Goal: Information Seeking & Learning: Compare options

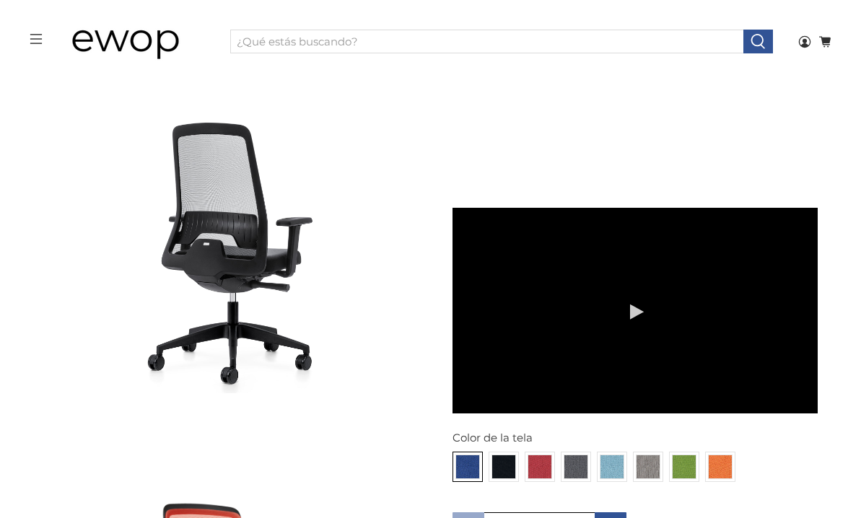
scroll to position [1284, 0]
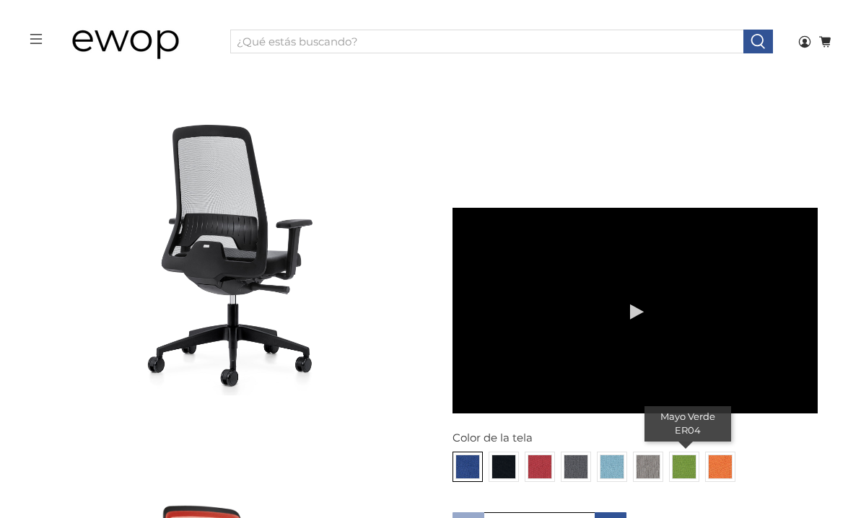
click at [685, 455] on img at bounding box center [683, 466] width 23 height 23
click at [0, 0] on input "radio" at bounding box center [0, 0] width 0 height 0
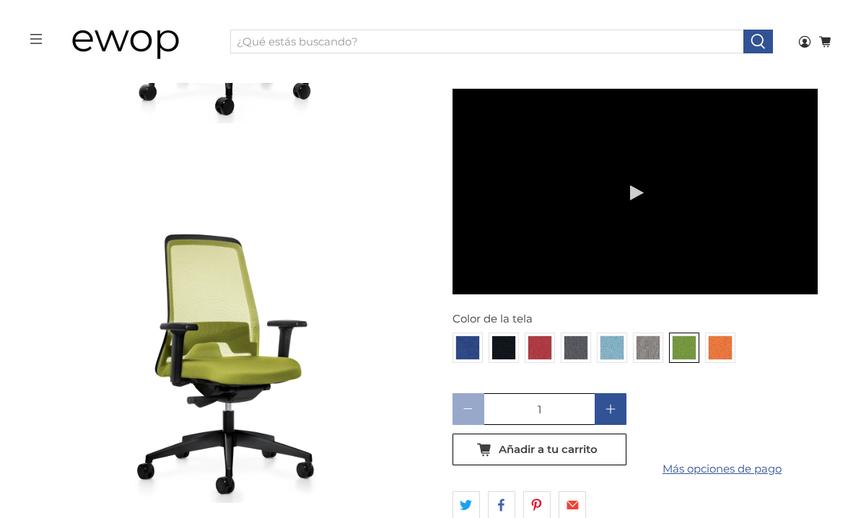
scroll to position [4651, 0]
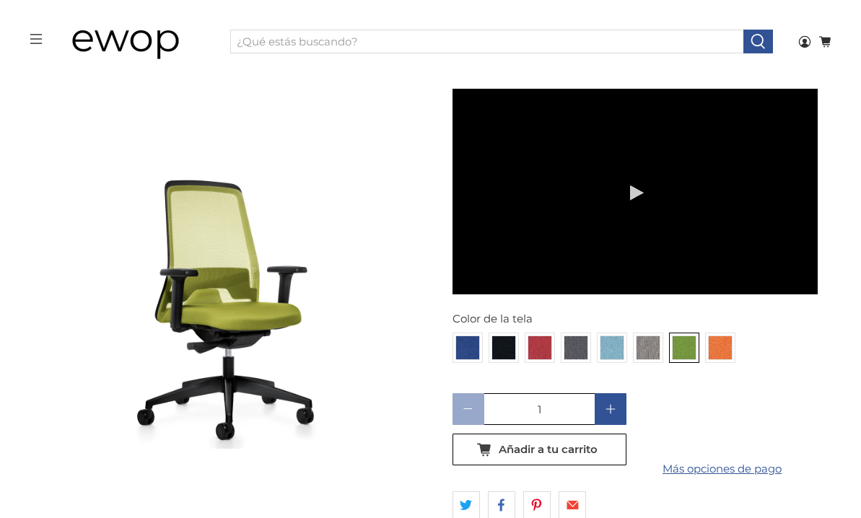
click at [245, 328] on img at bounding box center [226, 267] width 366 height 366
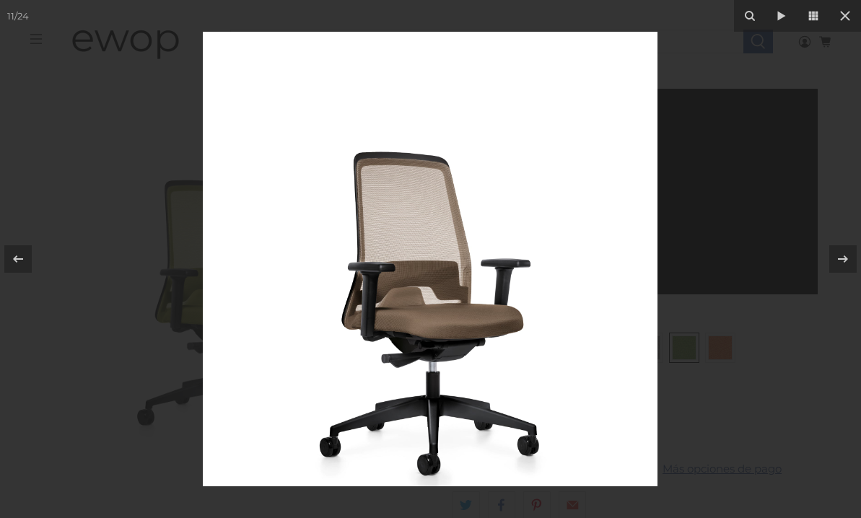
click at [381, 307] on img at bounding box center [430, 259] width 455 height 455
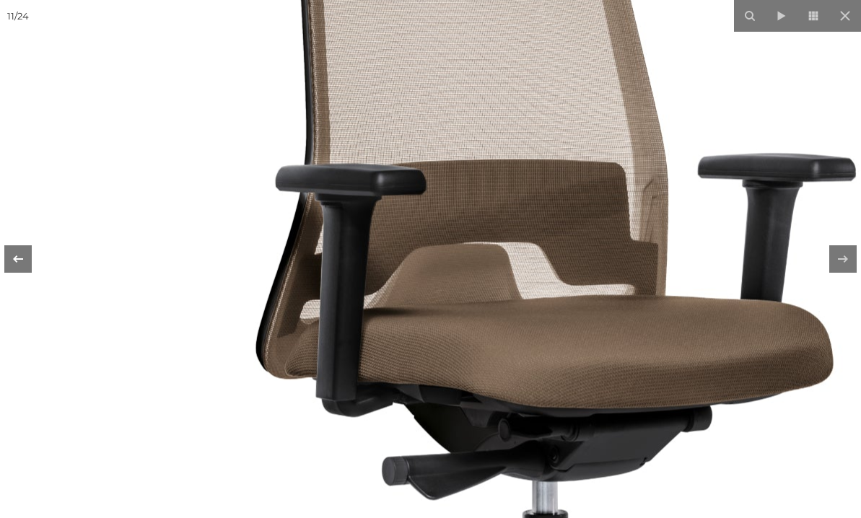
click at [22, 260] on icon at bounding box center [17, 258] width 17 height 17
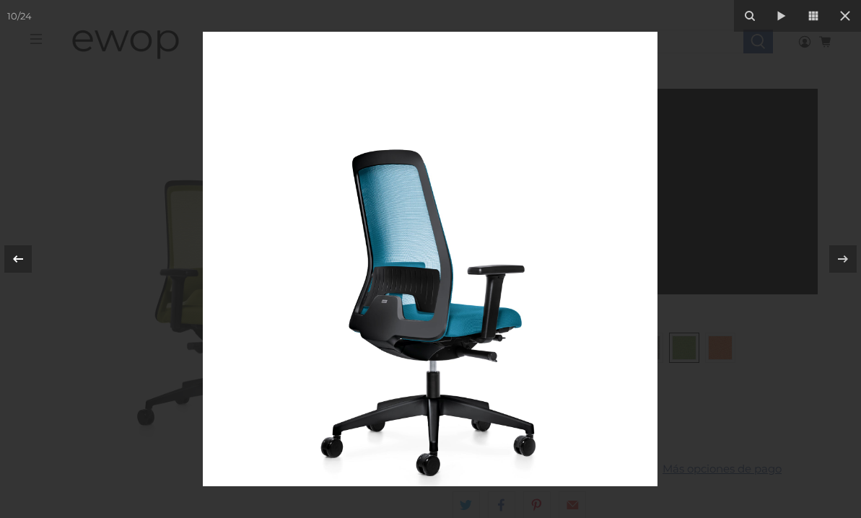
click at [22, 260] on icon at bounding box center [17, 258] width 17 height 17
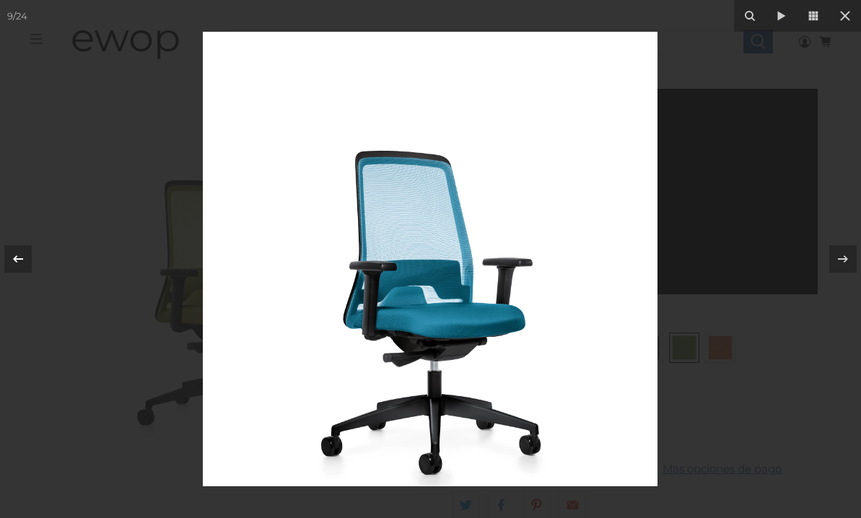
click at [22, 260] on icon at bounding box center [17, 258] width 17 height 17
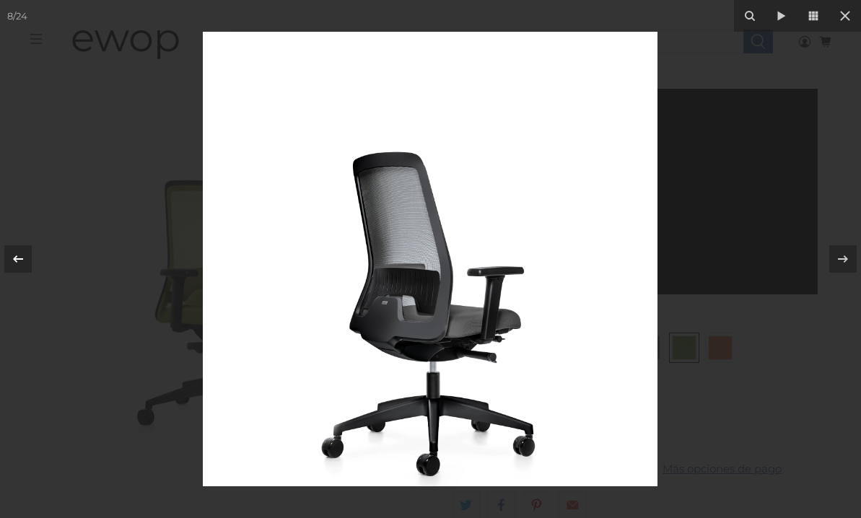
click at [22, 260] on icon at bounding box center [17, 258] width 17 height 17
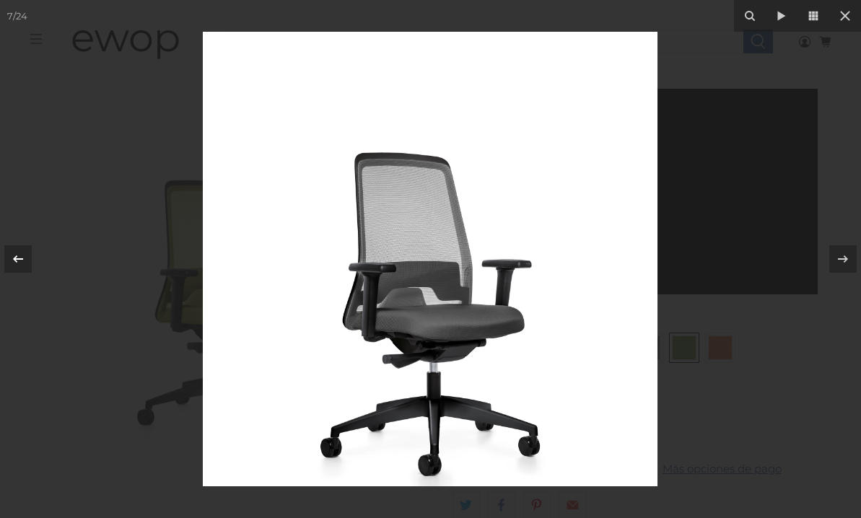
click at [22, 260] on icon at bounding box center [17, 258] width 17 height 17
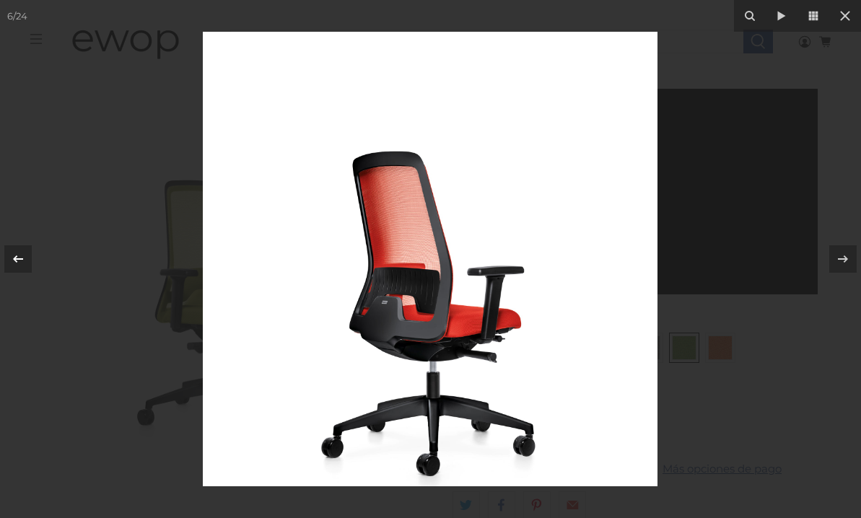
click at [22, 260] on icon at bounding box center [17, 258] width 17 height 17
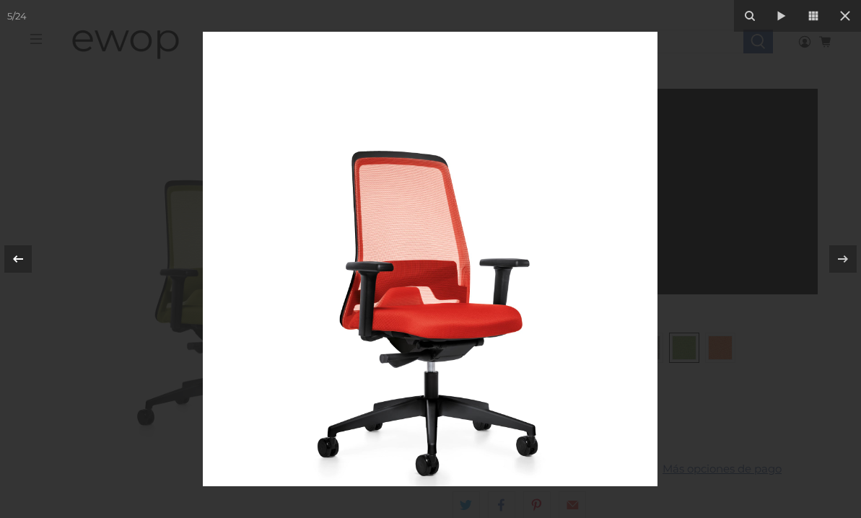
click at [22, 260] on icon at bounding box center [17, 258] width 17 height 17
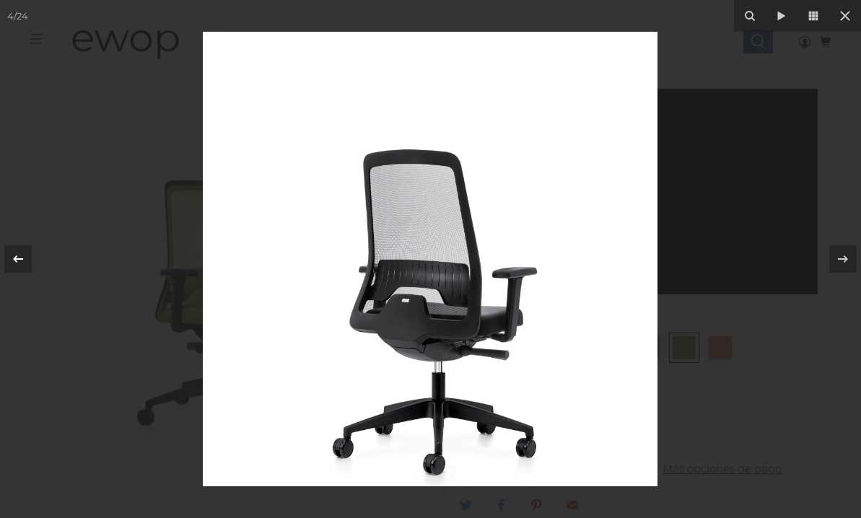
click at [22, 260] on icon at bounding box center [17, 258] width 17 height 17
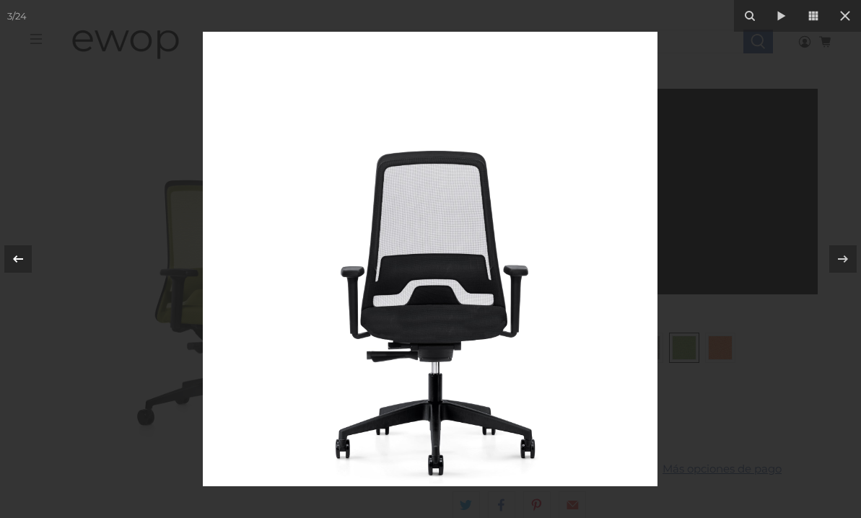
click at [22, 260] on icon at bounding box center [17, 258] width 17 height 17
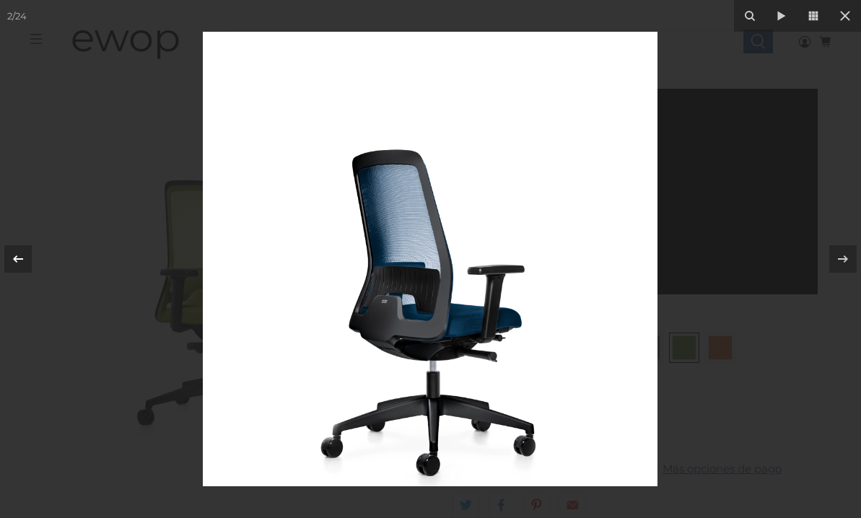
click at [22, 260] on icon at bounding box center [17, 258] width 17 height 17
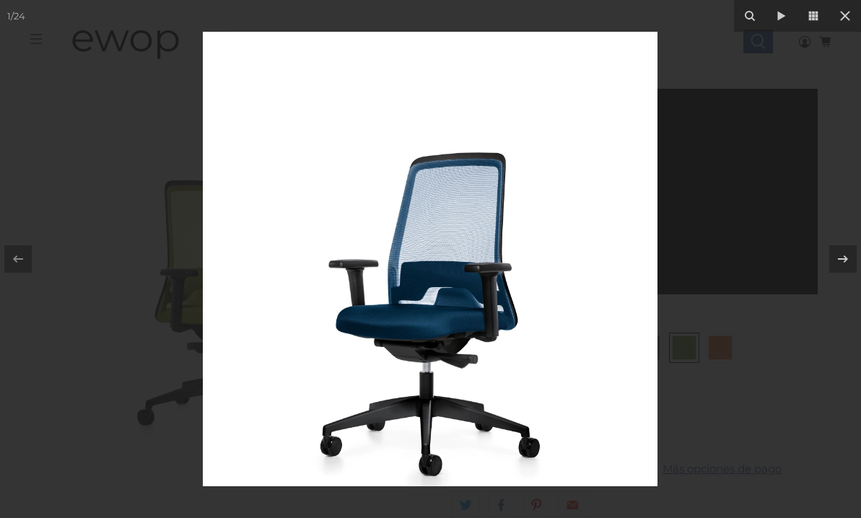
click at [139, 257] on div at bounding box center [430, 259] width 861 height 518
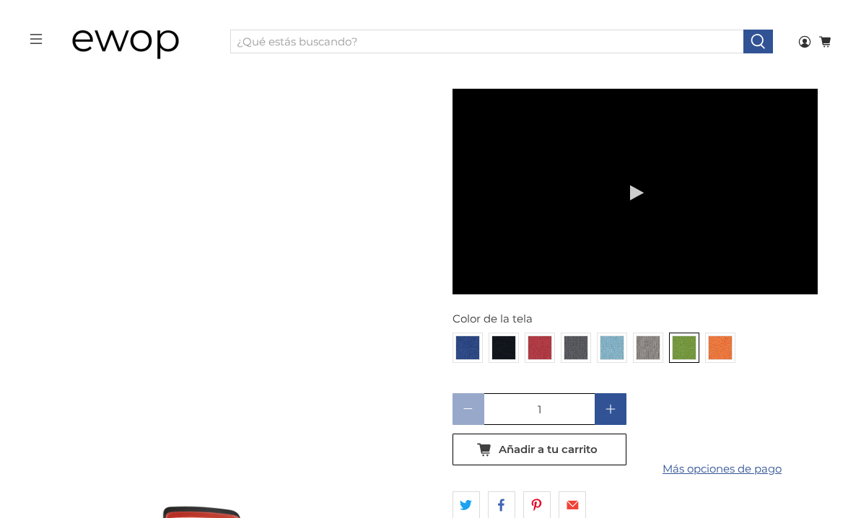
scroll to position [1310, 0]
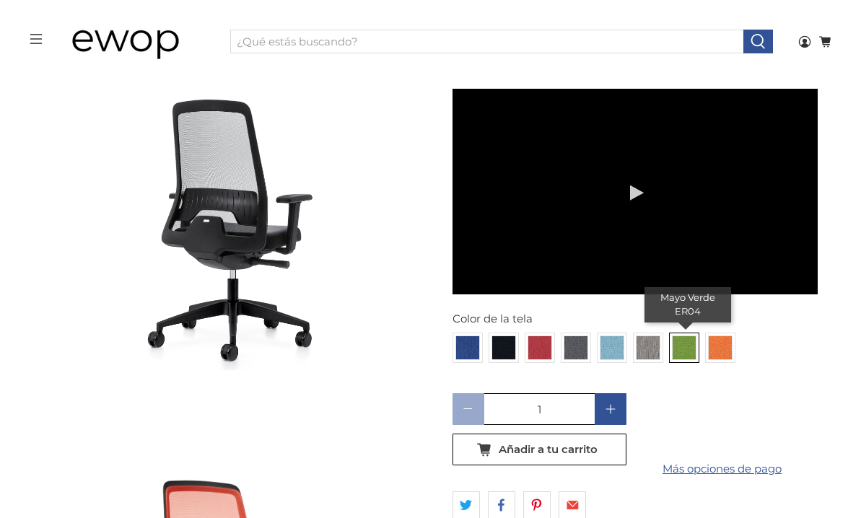
click at [679, 339] on img at bounding box center [683, 347] width 23 height 23
click at [0, 0] on input "radio" at bounding box center [0, 0] width 0 height 0
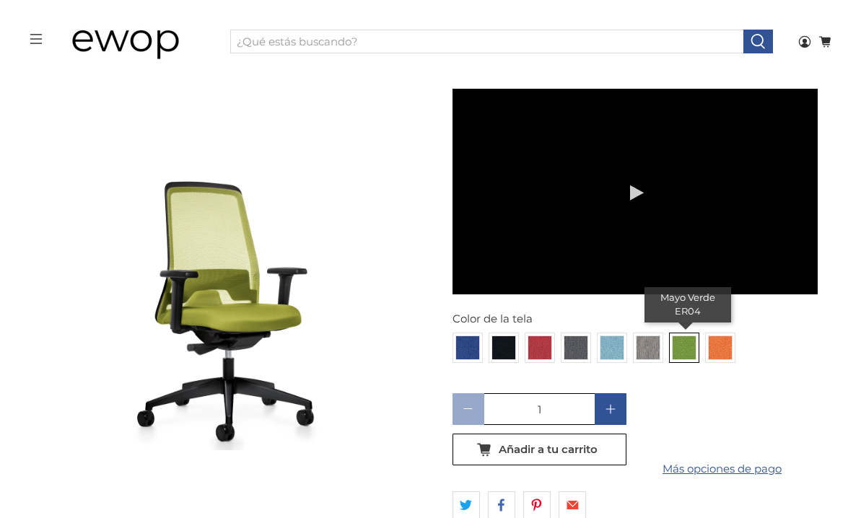
scroll to position [4651, 0]
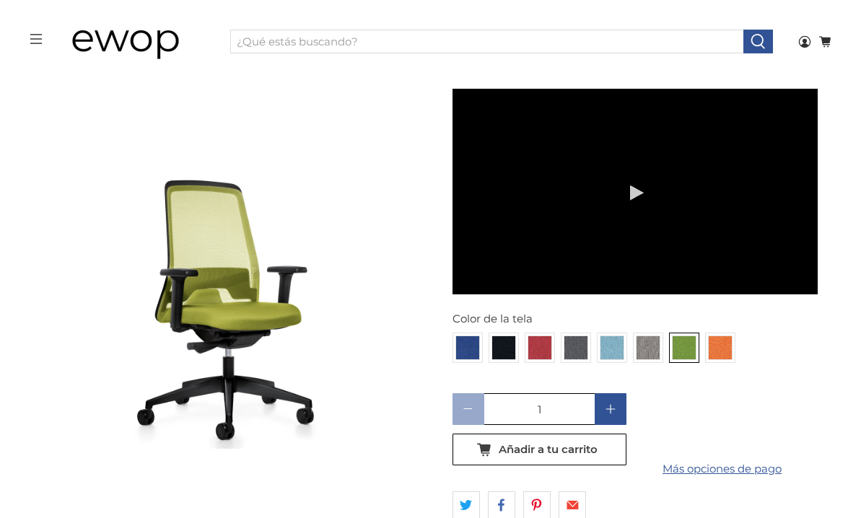
click at [210, 309] on img at bounding box center [226, 267] width 366 height 366
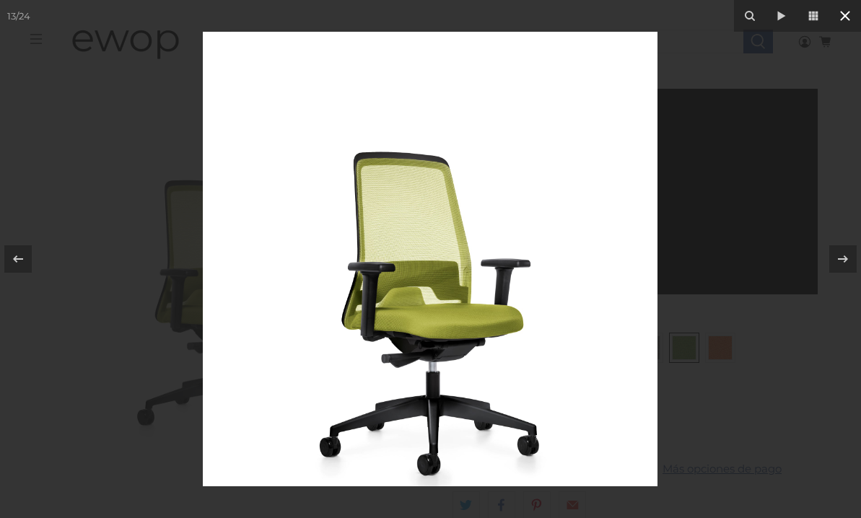
click at [841, 19] on icon at bounding box center [845, 16] width 10 height 10
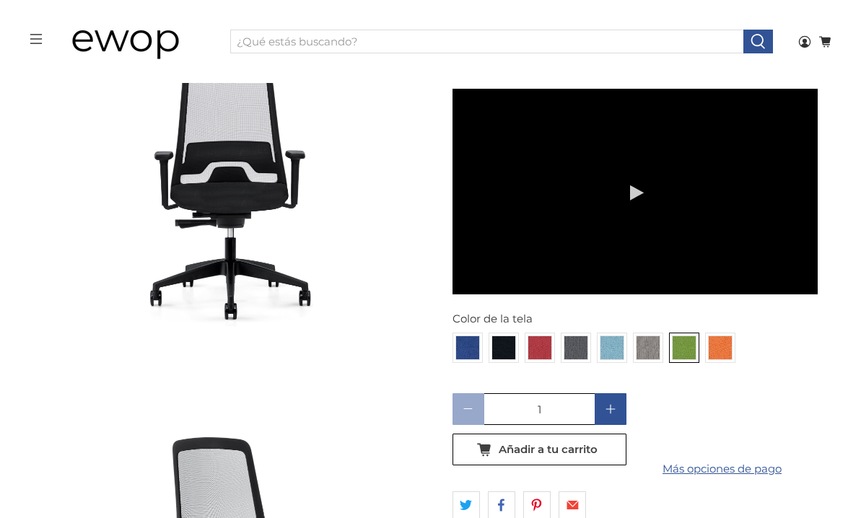
scroll to position [1067, 0]
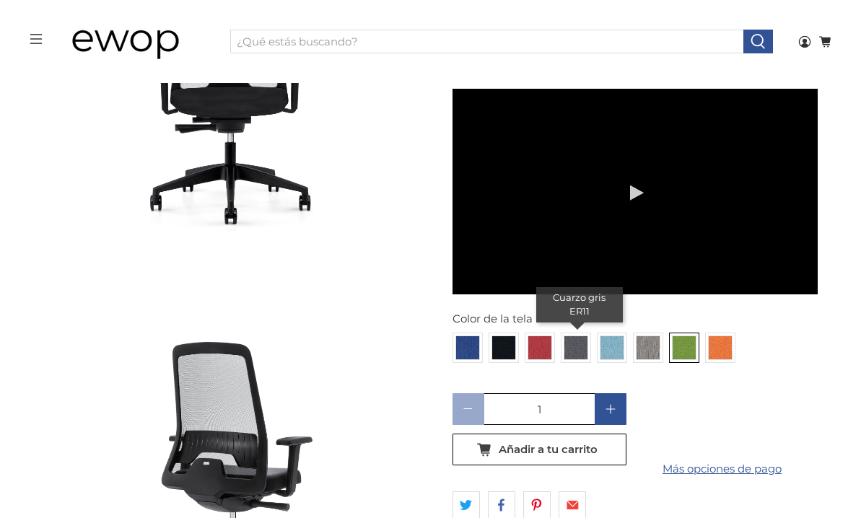
click at [574, 336] on img at bounding box center [575, 347] width 23 height 23
click at [0, 0] on input "radio" at bounding box center [0, 0] width 0 height 0
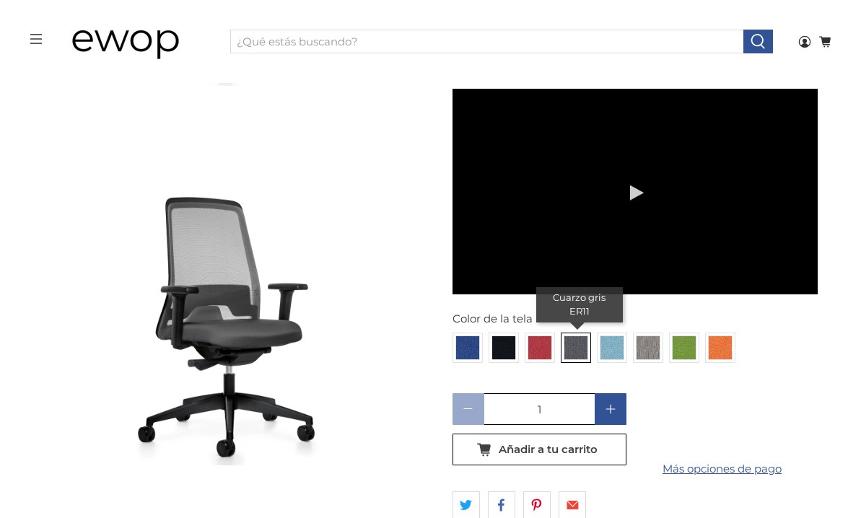
scroll to position [2371, 0]
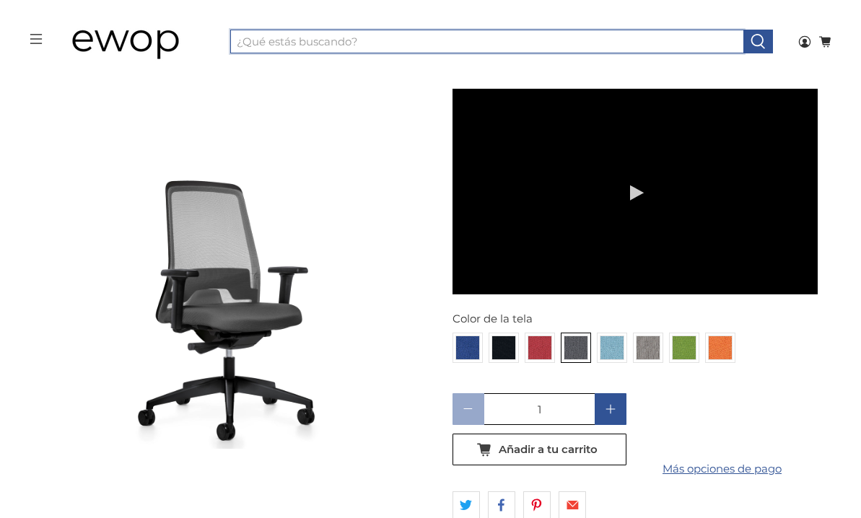
click at [302, 41] on input "¿Qué estás buscando?" at bounding box center [487, 42] width 514 height 25
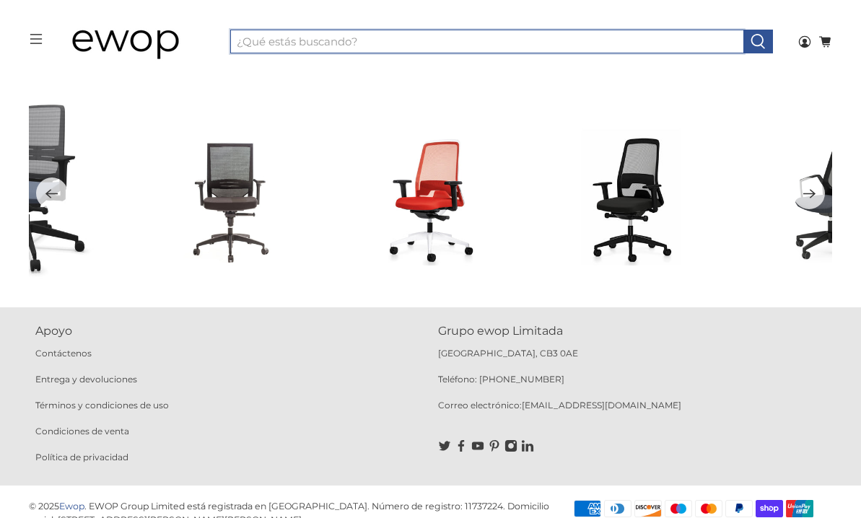
scroll to position [9288, 0]
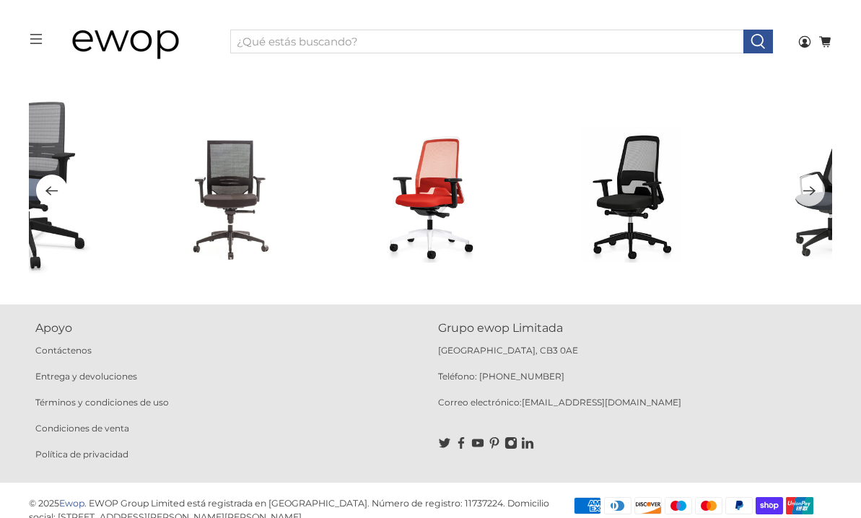
click at [48, 194] on icon "Anterior" at bounding box center [52, 191] width 14 height 18
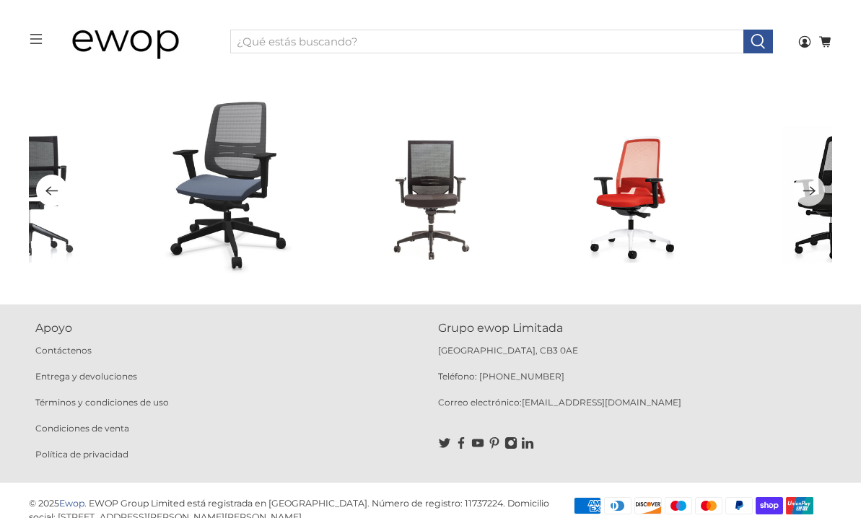
click at [56, 188] on icon "Anterior" at bounding box center [52, 191] width 14 height 18
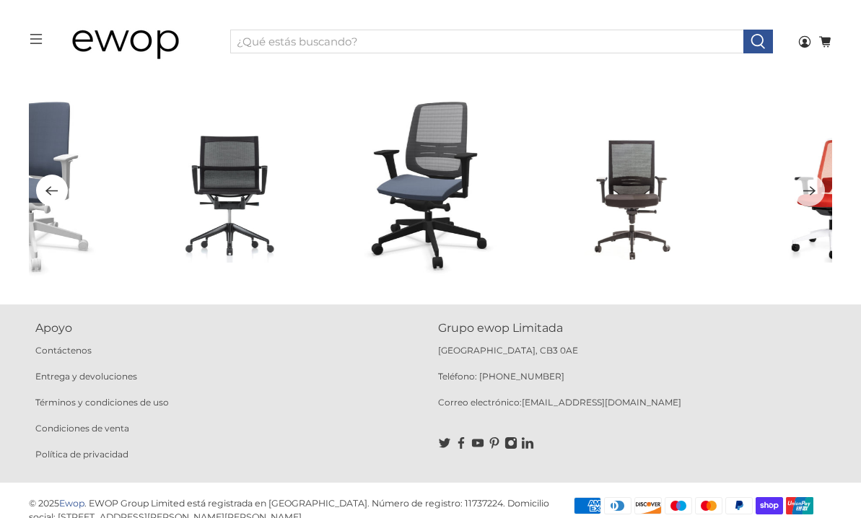
click at [56, 188] on icon "Anterior" at bounding box center [52, 191] width 14 height 18
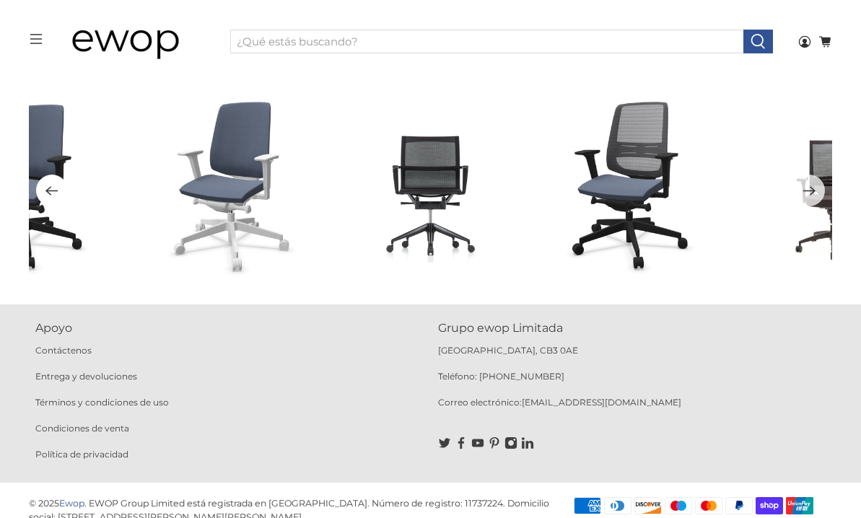
click at [54, 193] on icon "Anterior" at bounding box center [52, 191] width 14 height 18
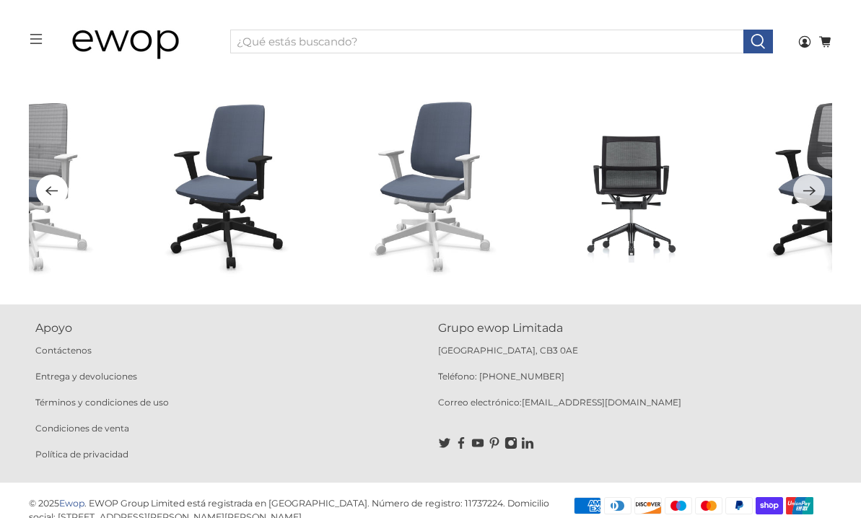
click at [54, 193] on icon "Anterior" at bounding box center [52, 191] width 14 height 18
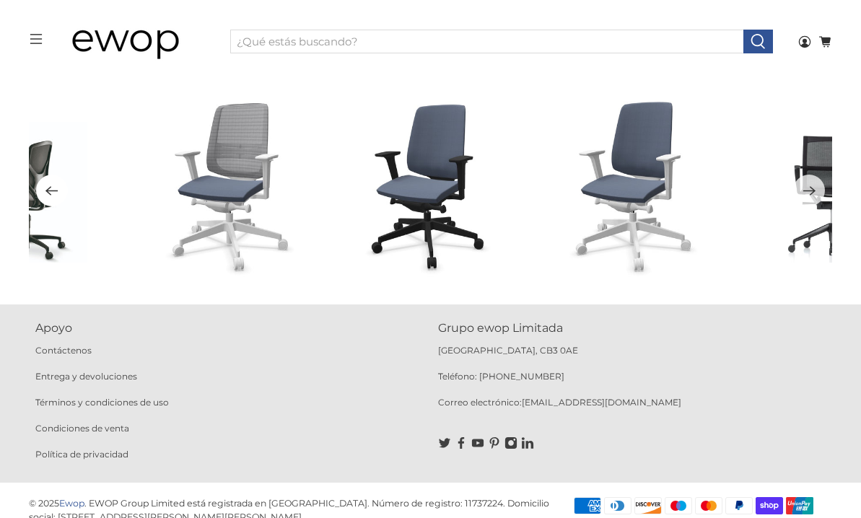
click at [48, 186] on icon "Anterior" at bounding box center [52, 191] width 14 height 18
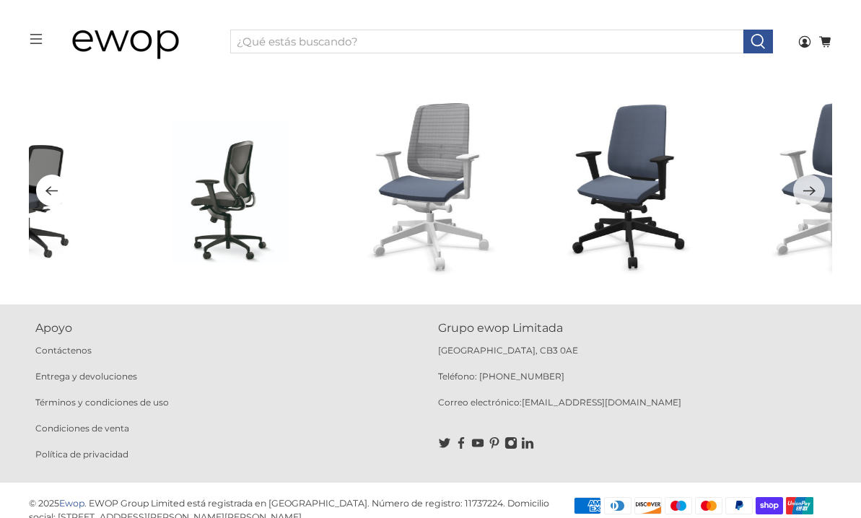
click at [48, 186] on icon "Anterior" at bounding box center [52, 191] width 14 height 18
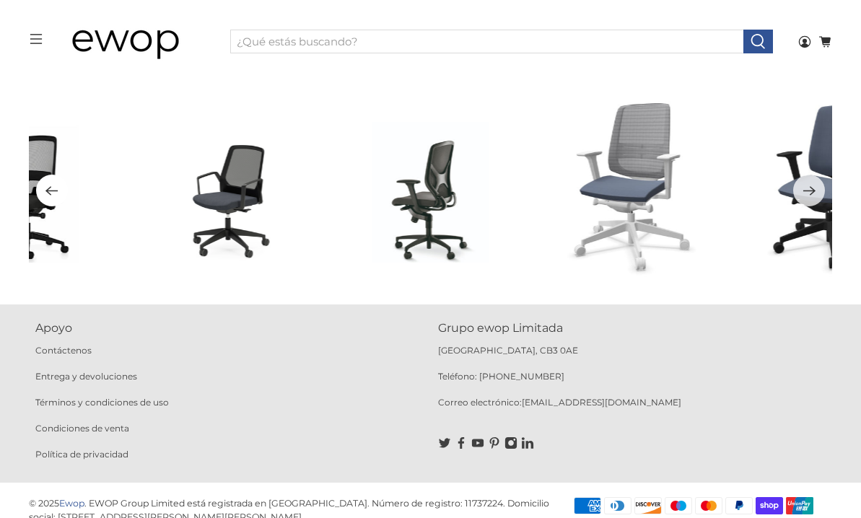
click at [48, 186] on icon "Anterior" at bounding box center [52, 191] width 14 height 18
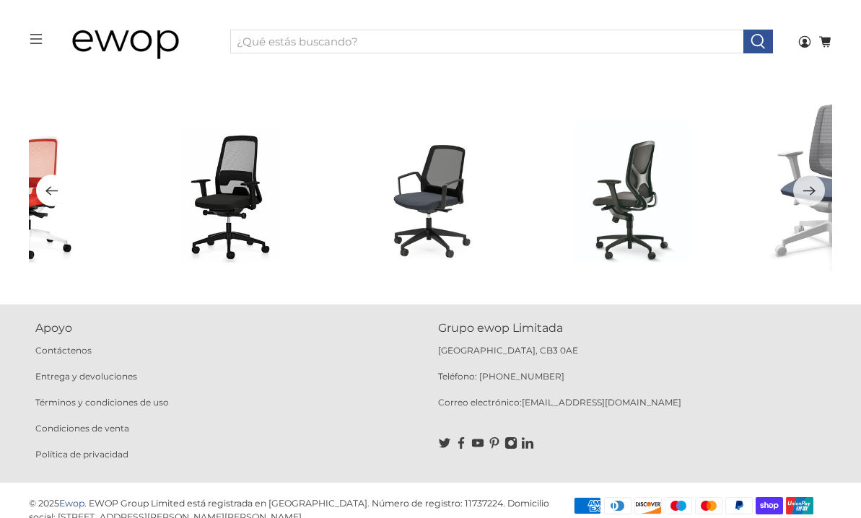
click at [49, 188] on icon "Anterior" at bounding box center [52, 191] width 14 height 18
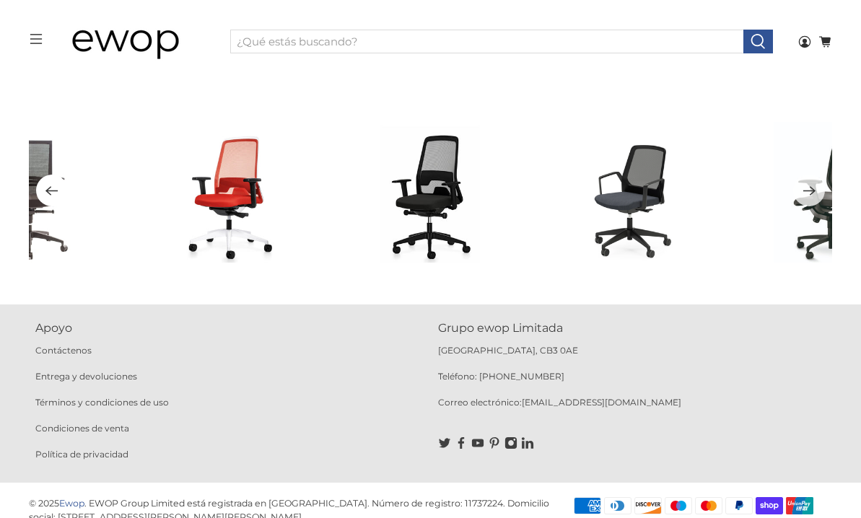
click at [53, 190] on icon "Anterior" at bounding box center [51, 190] width 12 height 9
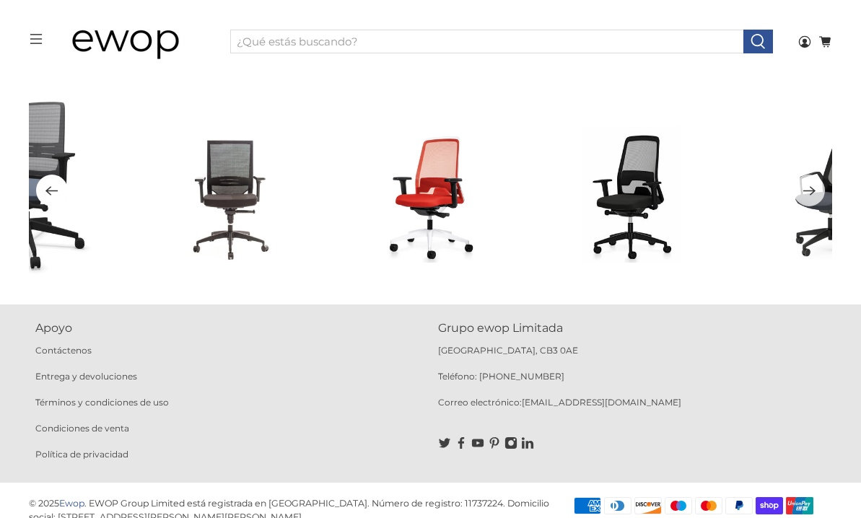
click at [54, 190] on icon "Anterior" at bounding box center [51, 190] width 12 height 9
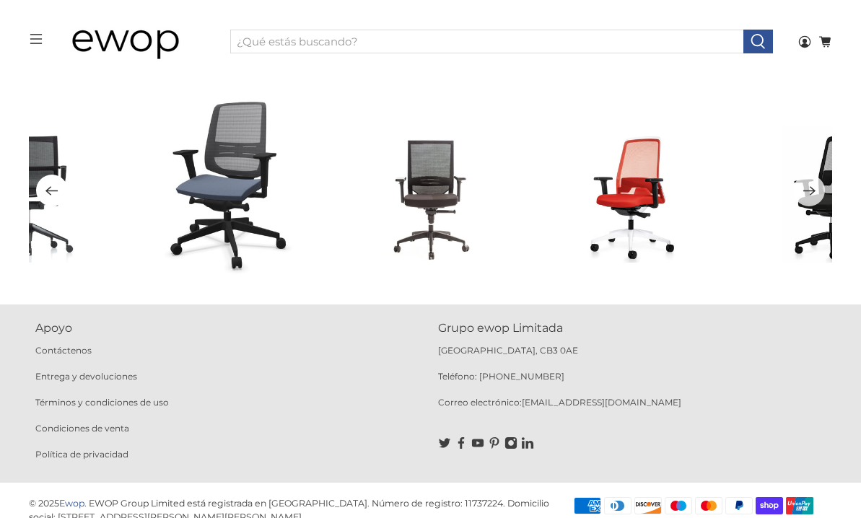
click at [53, 190] on icon "Anterior" at bounding box center [51, 190] width 12 height 9
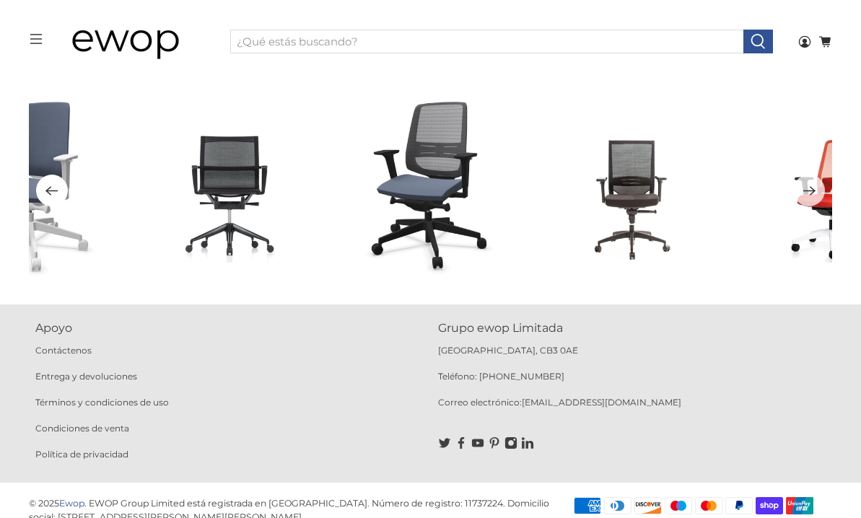
click at [53, 197] on icon "Anterior" at bounding box center [52, 191] width 14 height 18
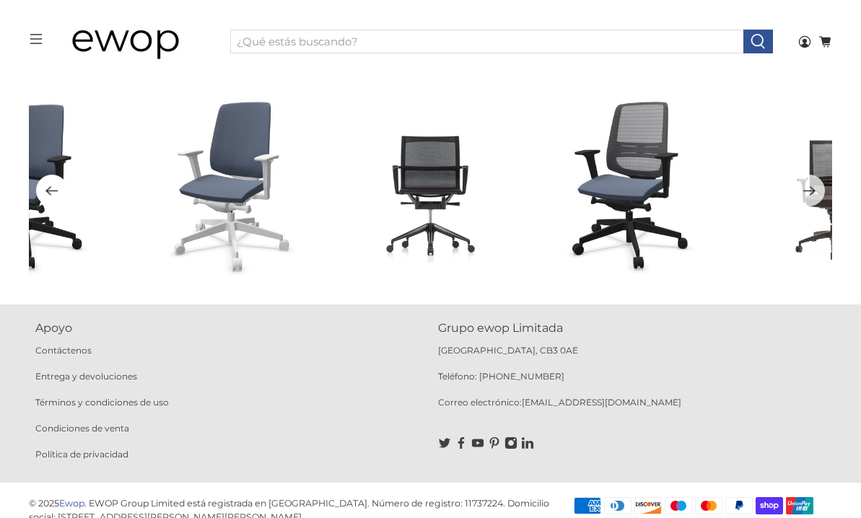
click at [51, 196] on icon "Anterior" at bounding box center [52, 191] width 14 height 18
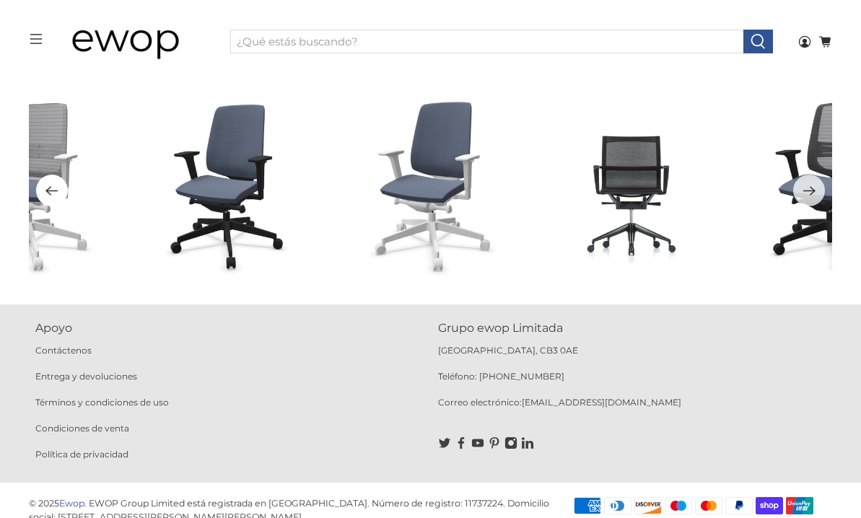
click at [48, 187] on icon "Anterior" at bounding box center [52, 191] width 14 height 18
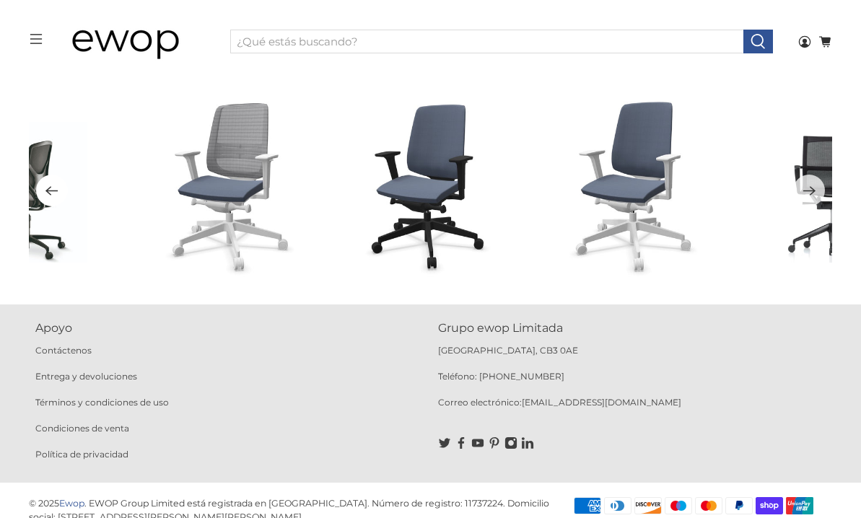
click at [51, 188] on icon "Anterior" at bounding box center [52, 191] width 14 height 18
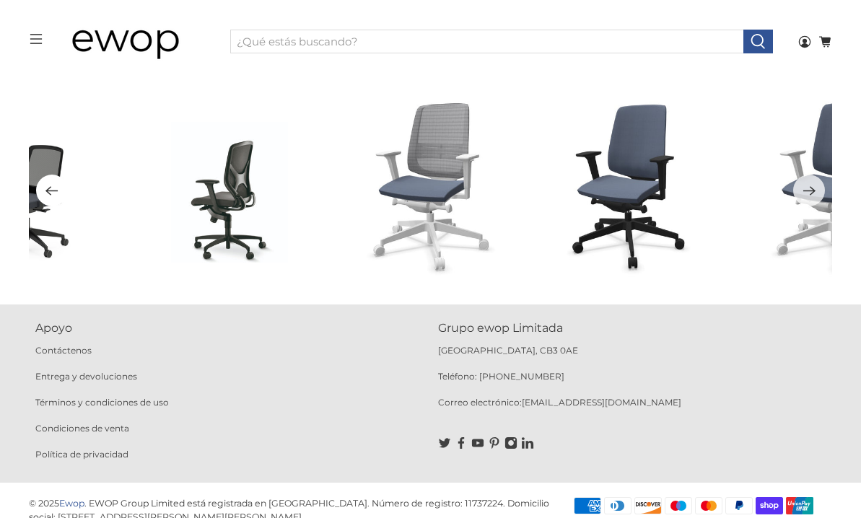
click at [51, 188] on icon "Anterior" at bounding box center [52, 191] width 14 height 18
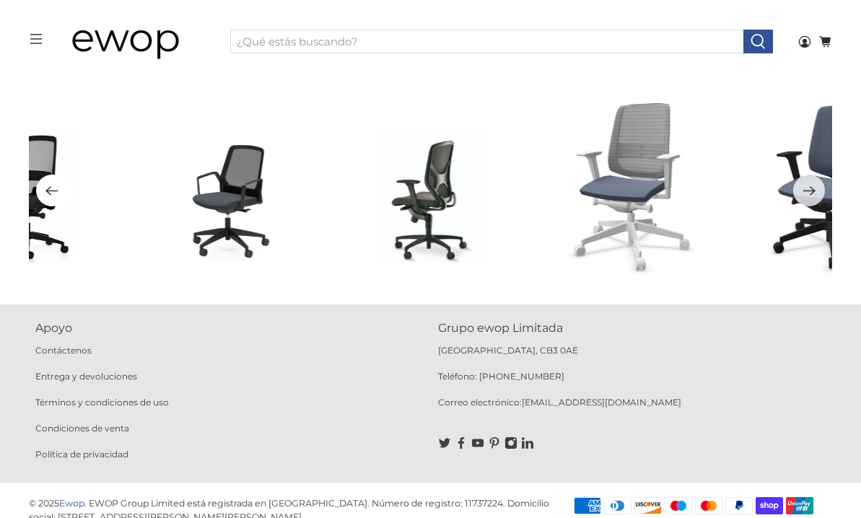
click at [51, 188] on icon "Anterior" at bounding box center [52, 191] width 14 height 18
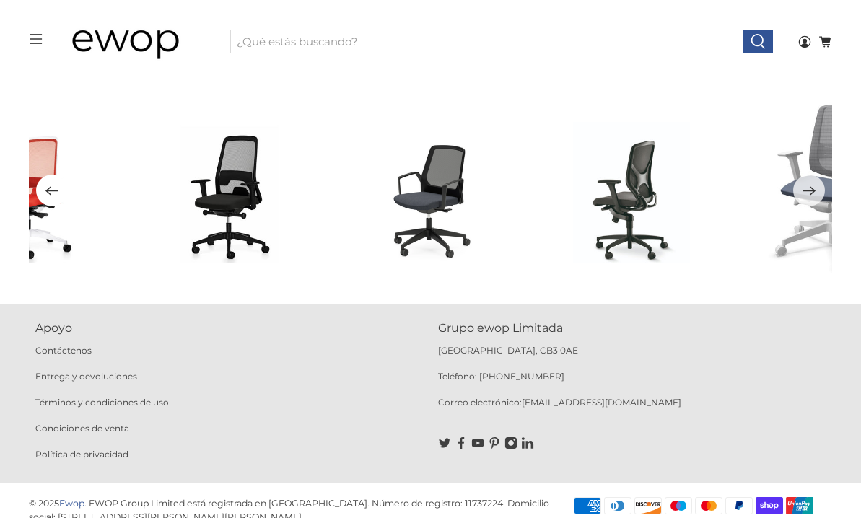
click at [47, 192] on icon "Anterior" at bounding box center [52, 191] width 14 height 18
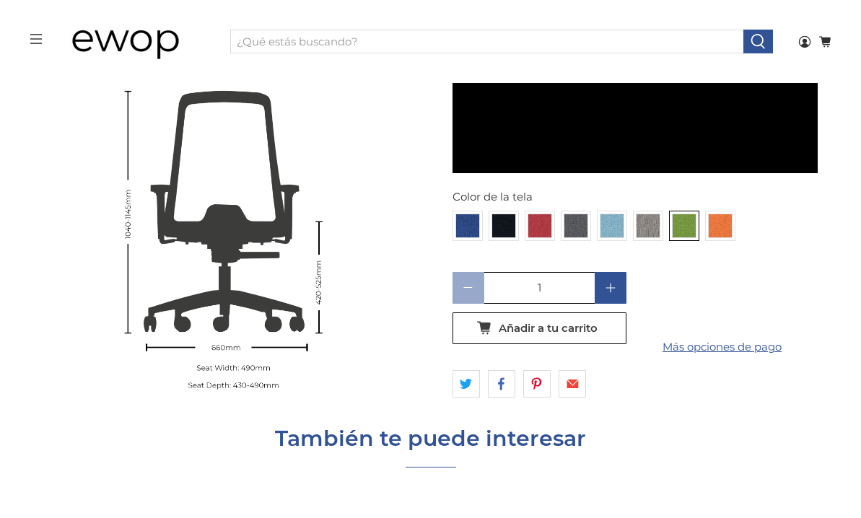
scroll to position [9325, 0]
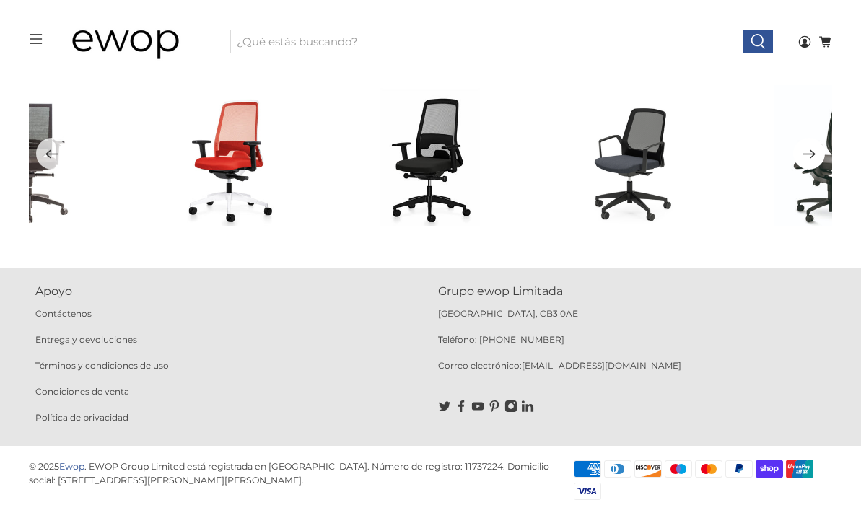
click at [809, 154] on icon "Próximo" at bounding box center [809, 154] width 14 height 18
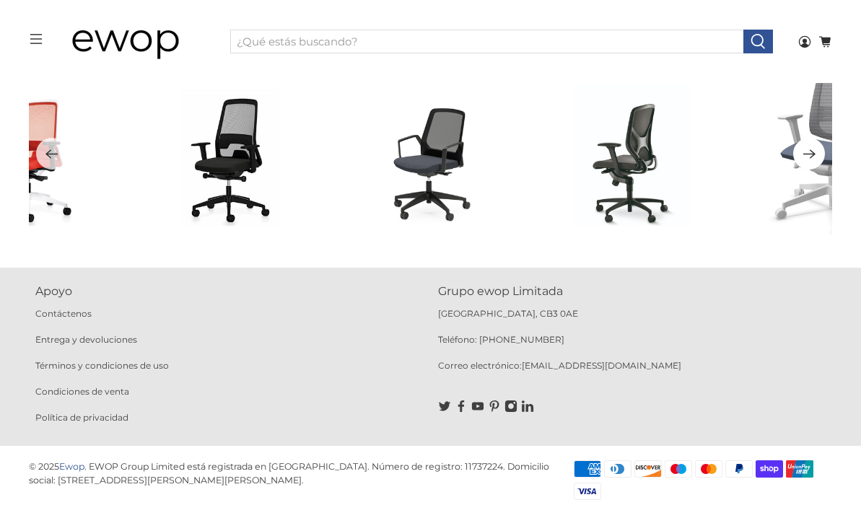
click at [816, 152] on button "Próximo" at bounding box center [809, 154] width 32 height 32
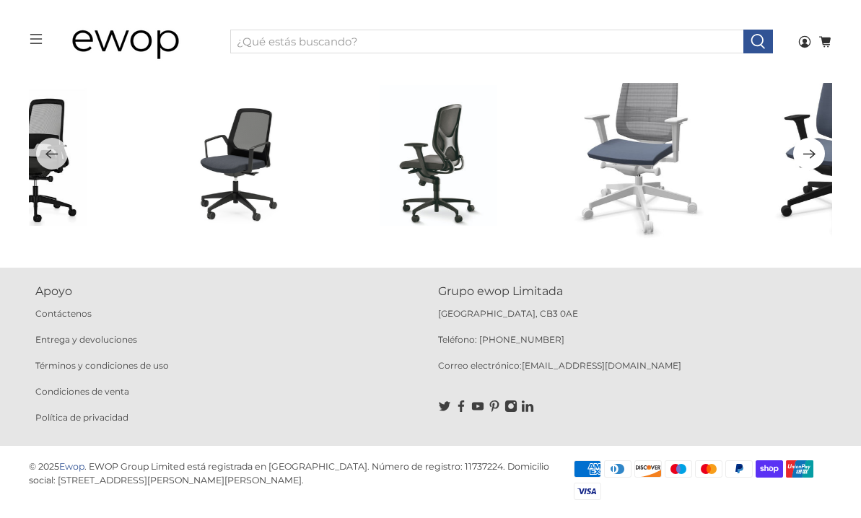
click at [816, 152] on button "Próximo" at bounding box center [809, 154] width 32 height 32
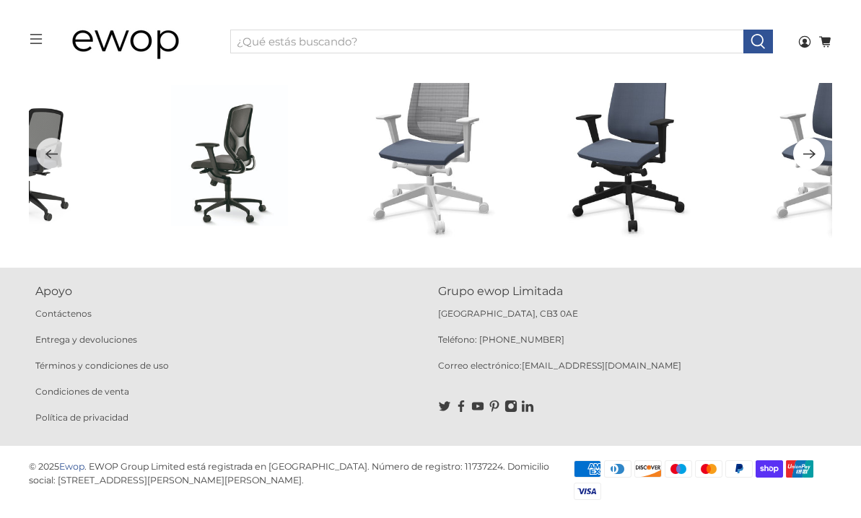
click at [810, 152] on icon "Próximo" at bounding box center [809, 154] width 14 height 18
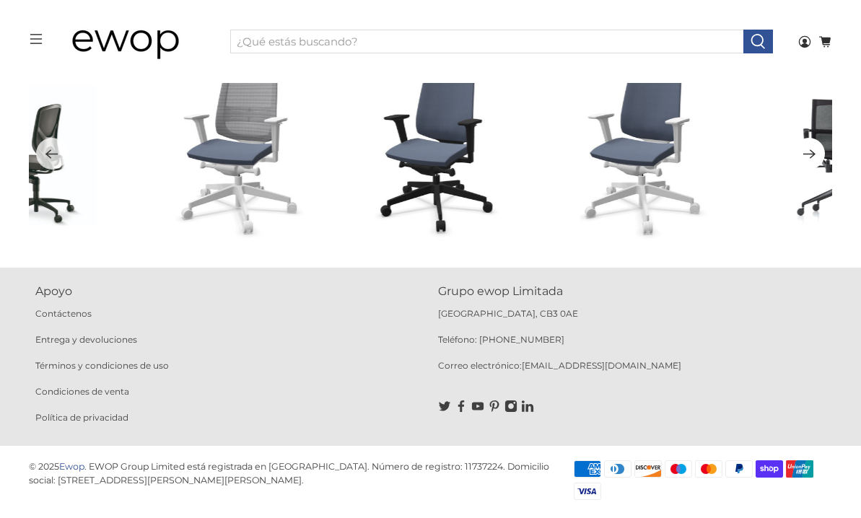
click at [810, 152] on icon "Próximo" at bounding box center [809, 154] width 14 height 18
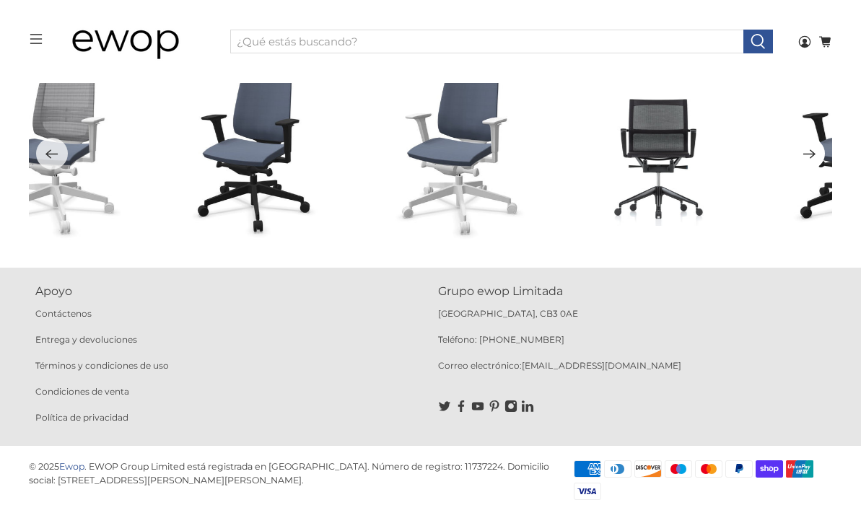
click at [810, 152] on icon "Próximo" at bounding box center [809, 154] width 14 height 18
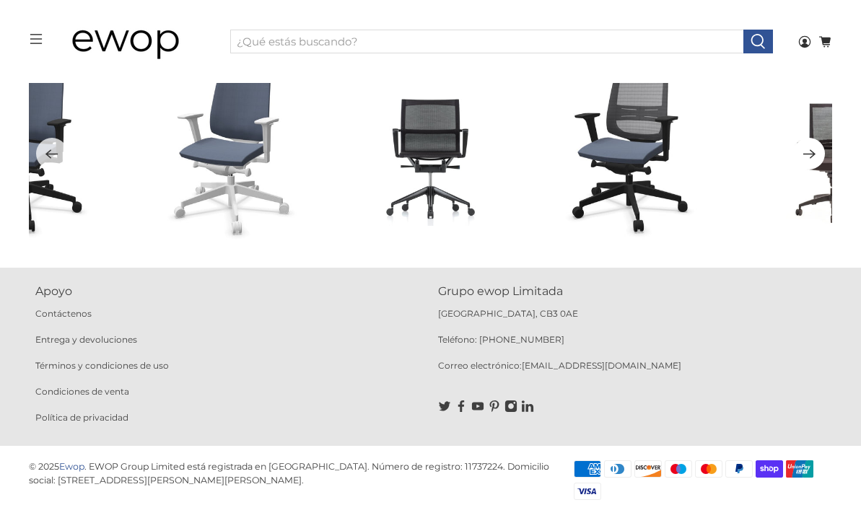
click at [810, 152] on icon "Próximo" at bounding box center [809, 154] width 14 height 18
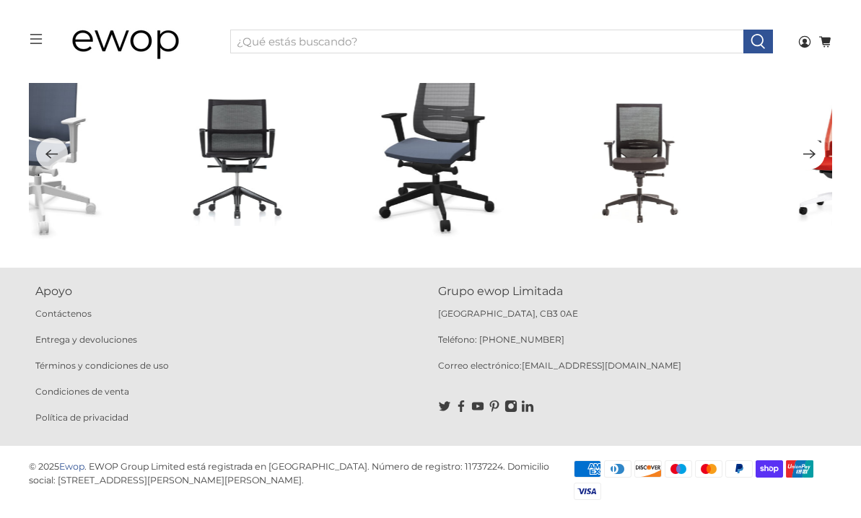
click at [810, 152] on icon "Próximo" at bounding box center [809, 154] width 14 height 18
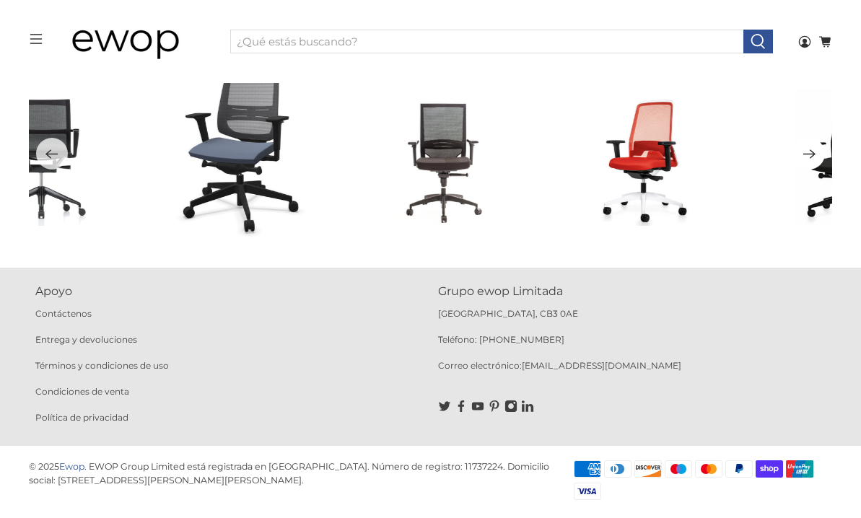
click at [810, 152] on icon "Próximo" at bounding box center [809, 154] width 14 height 18
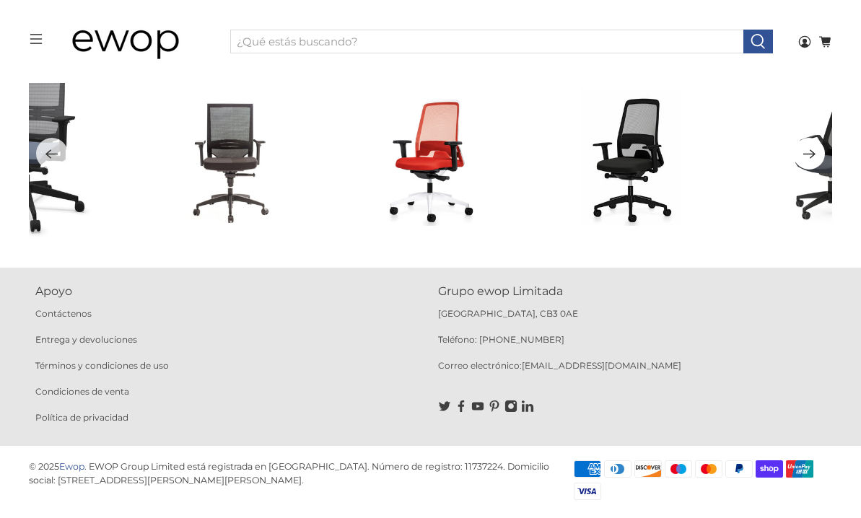
click at [807, 152] on icon "Próximo" at bounding box center [809, 153] width 12 height 9
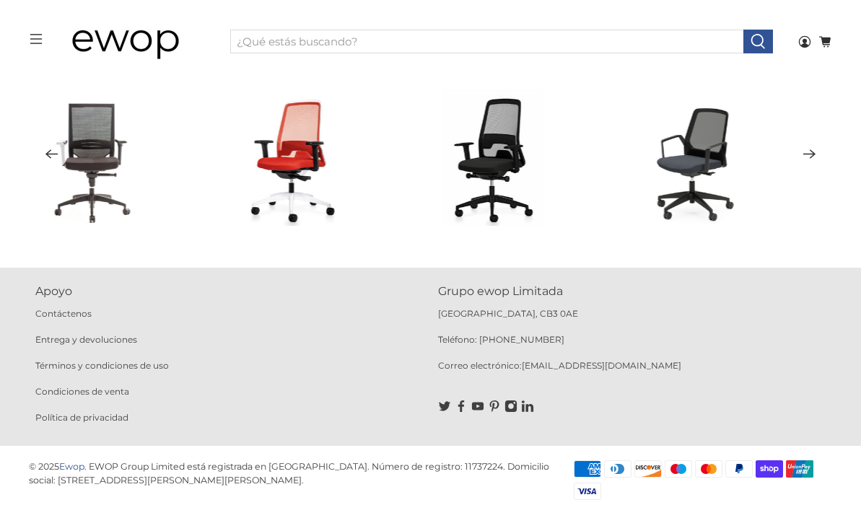
click at [807, 152] on icon "Próximo" at bounding box center [809, 153] width 12 height 9
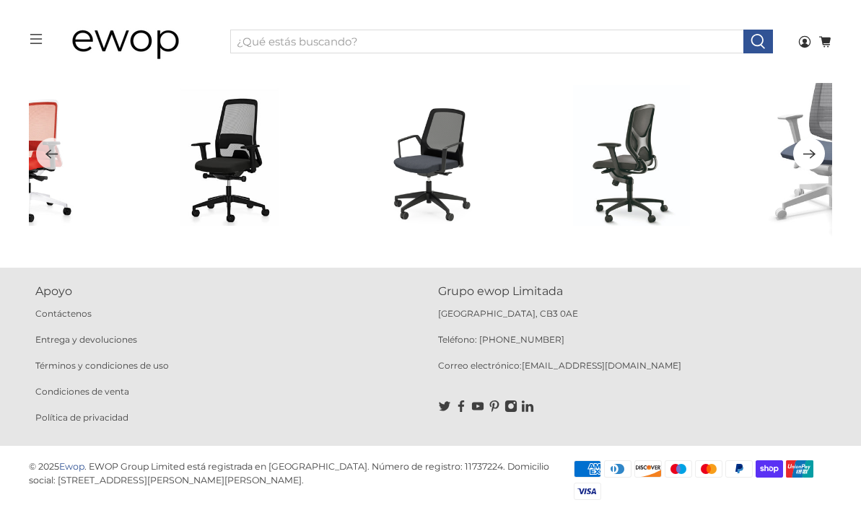
click at [807, 155] on icon "Próximo" at bounding box center [809, 154] width 14 height 18
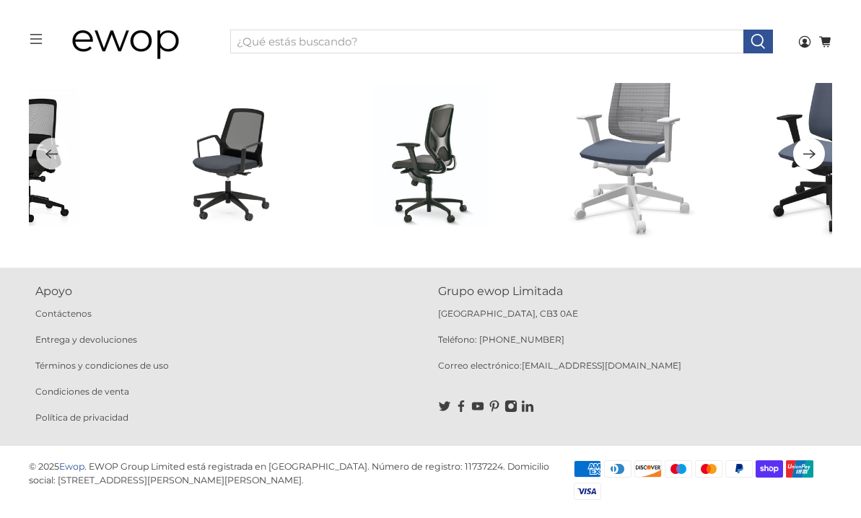
click at [812, 154] on icon "Próximo" at bounding box center [809, 154] width 14 height 18
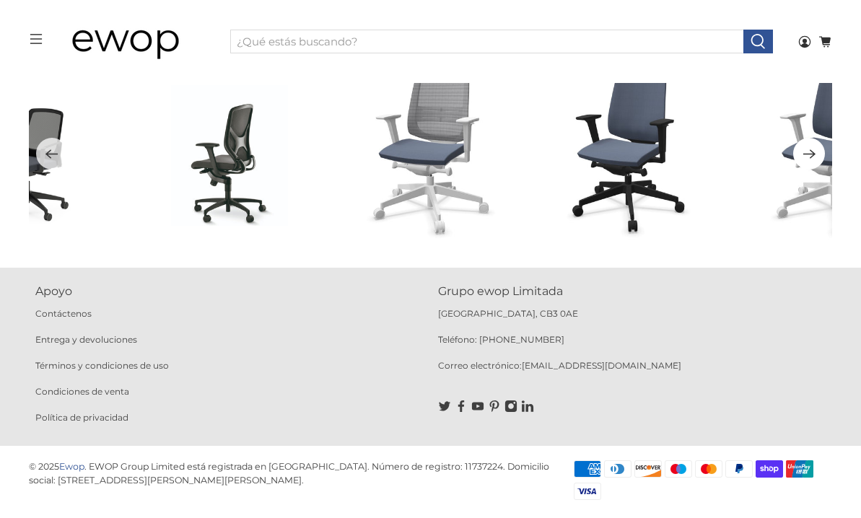
click at [815, 159] on icon "Próximo" at bounding box center [809, 154] width 14 height 18
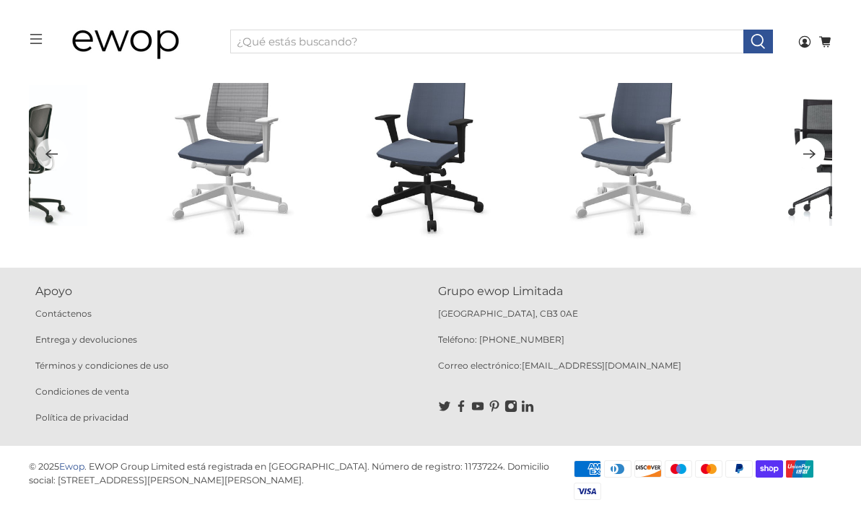
click at [809, 159] on icon "Próximo" at bounding box center [809, 154] width 14 height 18
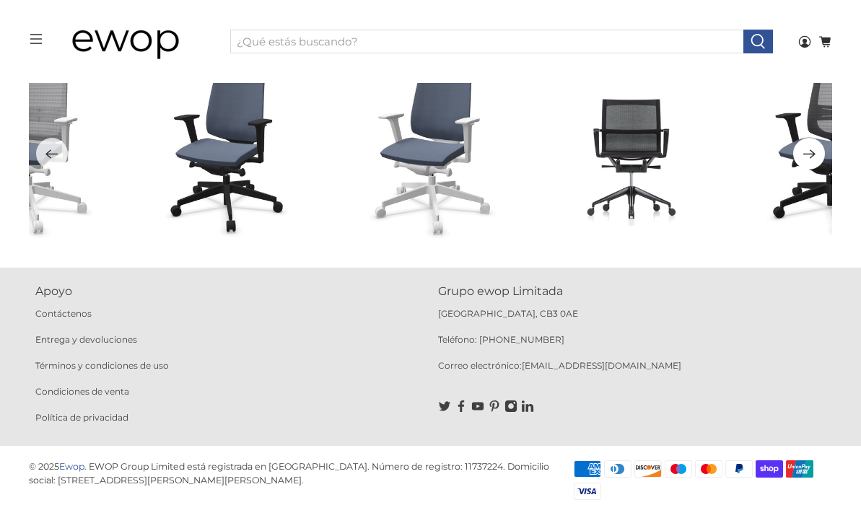
click at [807, 149] on icon "Próximo" at bounding box center [809, 154] width 14 height 18
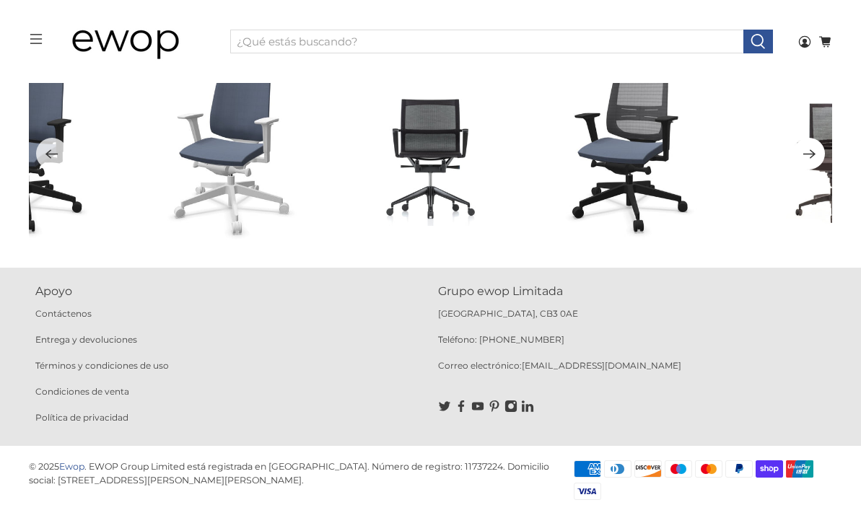
click at [813, 155] on icon "Próximo" at bounding box center [809, 154] width 14 height 18
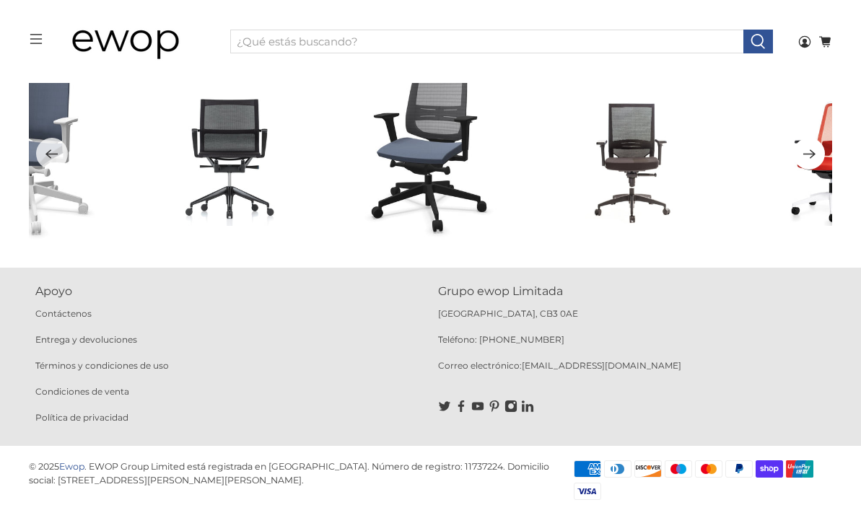
click at [813, 155] on icon "Próximo" at bounding box center [809, 154] width 14 height 18
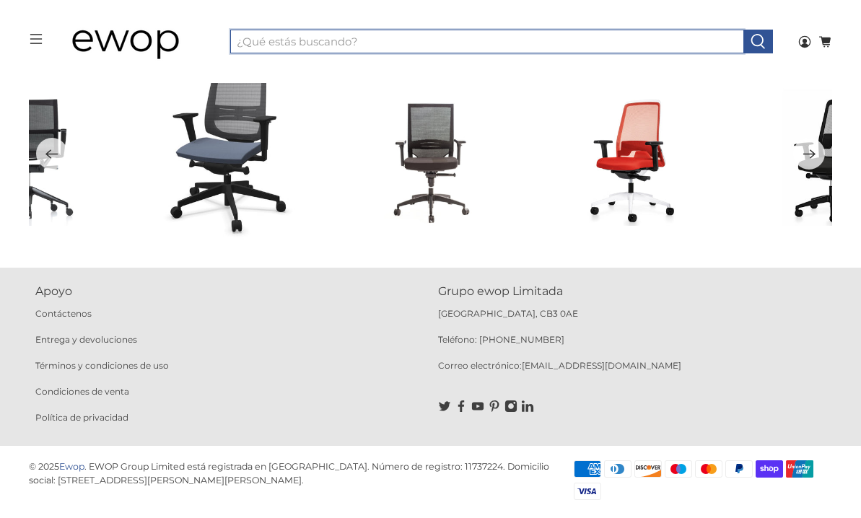
click at [309, 43] on input "¿Qué estás buscando?" at bounding box center [487, 42] width 514 height 25
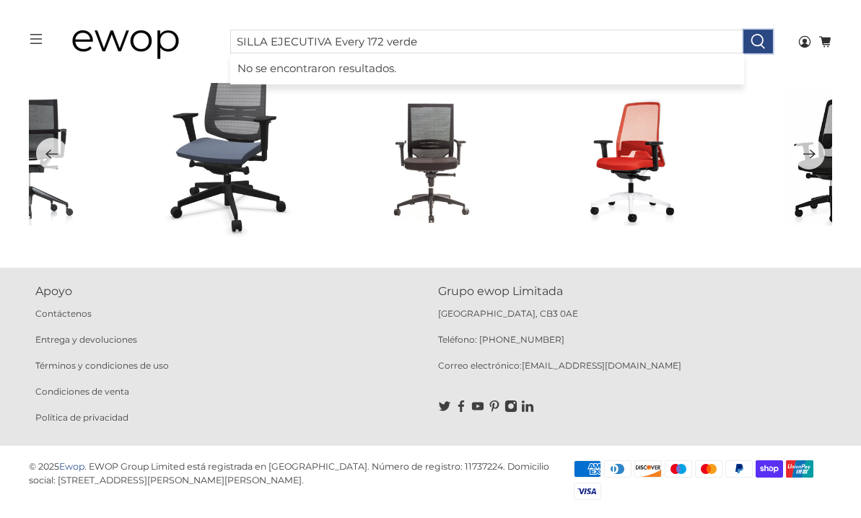
click at [760, 41] on icon at bounding box center [758, 41] width 17 height 17
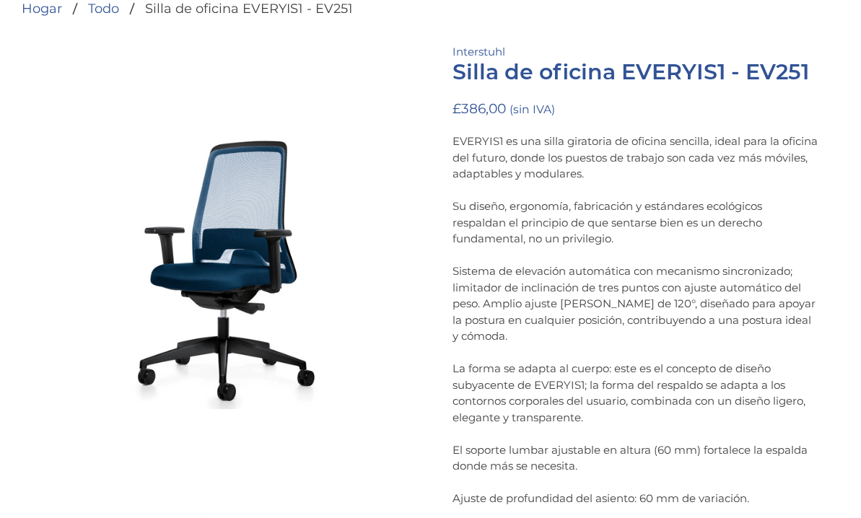
scroll to position [0, 0]
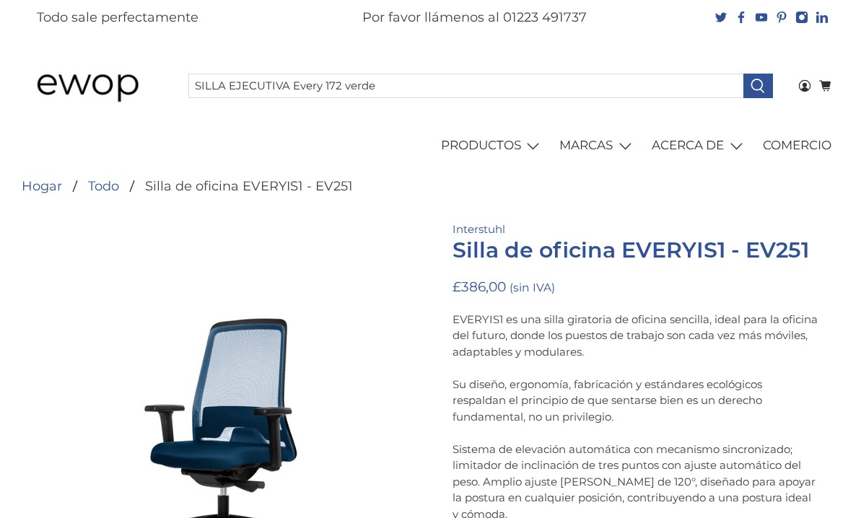
click at [353, 189] on div "Hogar Todo Silla de oficina EVERYIS1 - EV251" at bounding box center [430, 186] width 817 height 13
drag, startPoint x: 146, startPoint y: 187, endPoint x: 362, endPoint y: 171, distance: 216.3
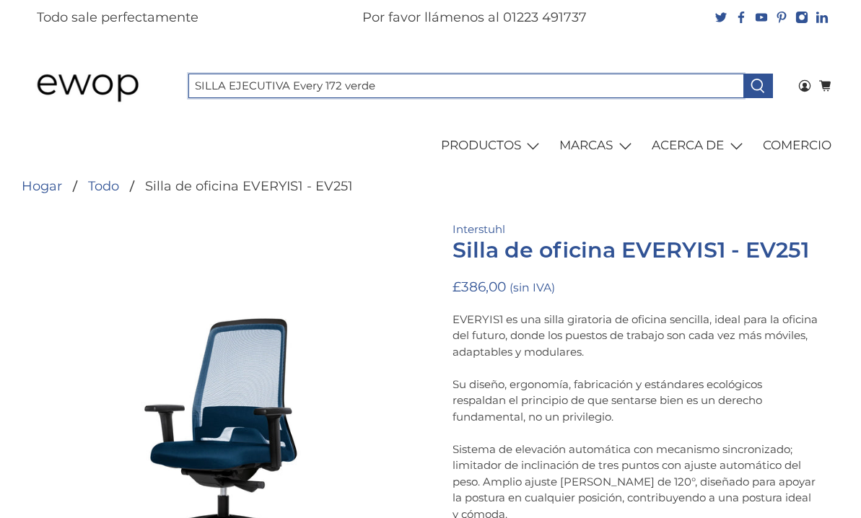
click at [287, 86] on input "SILLA EJECUTIVA Every 172 verde" at bounding box center [466, 86] width 556 height 25
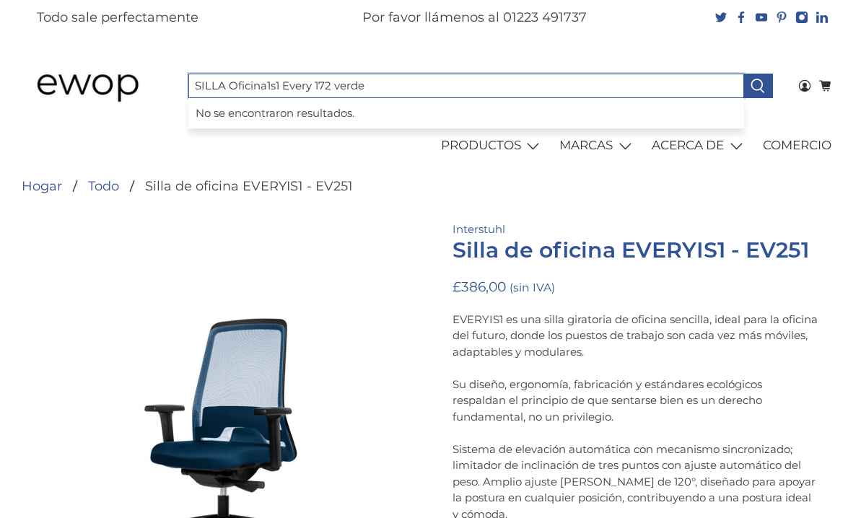
click at [312, 85] on input "SILLA Oficina1s1 Every 172 verde" at bounding box center [466, 86] width 556 height 25
click at [333, 87] on input "SILLA Oficina1s1 Every 172 verde" at bounding box center [466, 86] width 556 height 25
click at [333, 84] on input "SILLA Oficina1s1 Every 172 E verde" at bounding box center [466, 86] width 556 height 25
click at [759, 85] on icon at bounding box center [758, 86] width 17 height 17
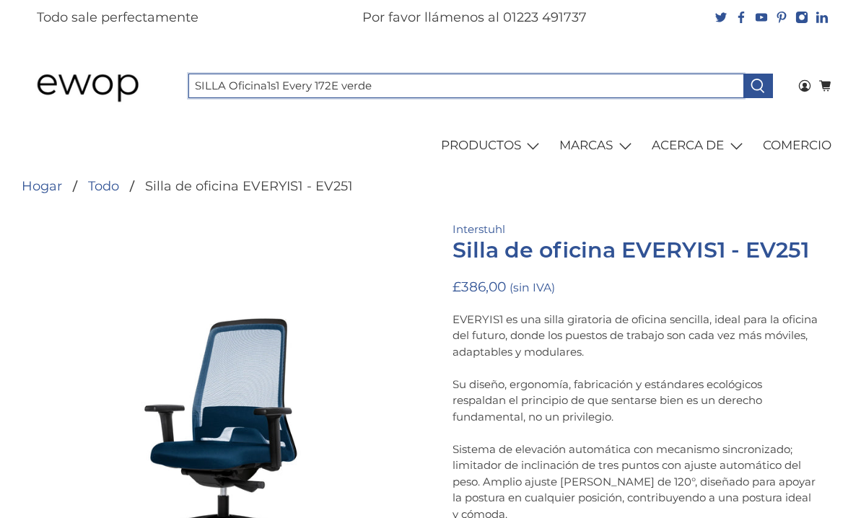
click at [279, 86] on input "SILLA Oficina1s1 Every 172E verde" at bounding box center [466, 86] width 556 height 25
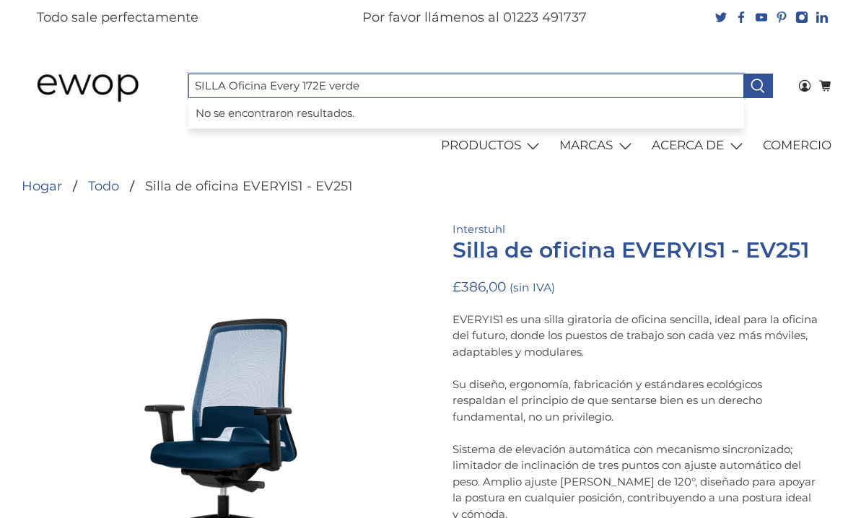
click at [302, 86] on input "SILLA Oficina Every 172E verde" at bounding box center [466, 86] width 556 height 25
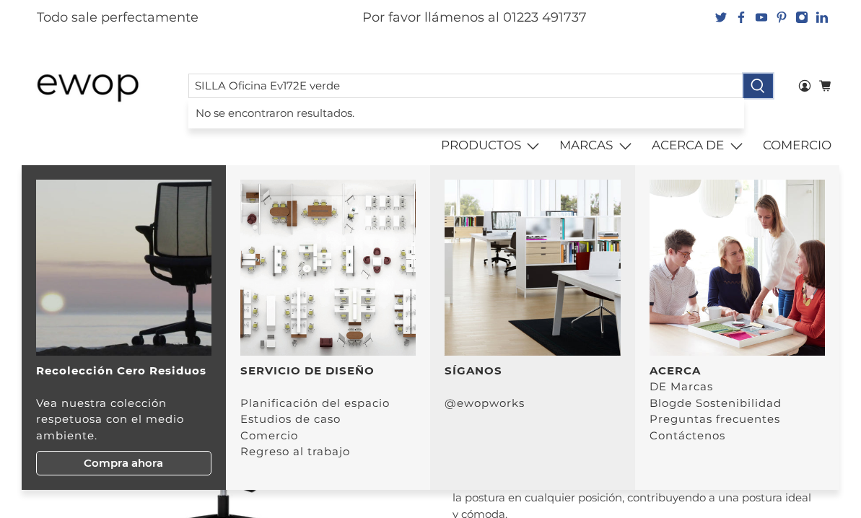
click at [761, 83] on icon at bounding box center [758, 86] width 17 height 17
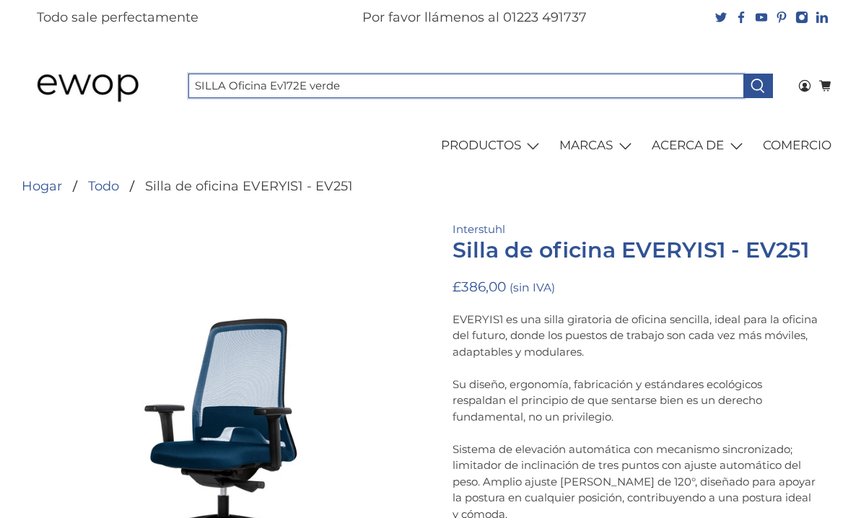
click at [282, 84] on input "SILLA Oficina Ev172E verde" at bounding box center [466, 86] width 556 height 25
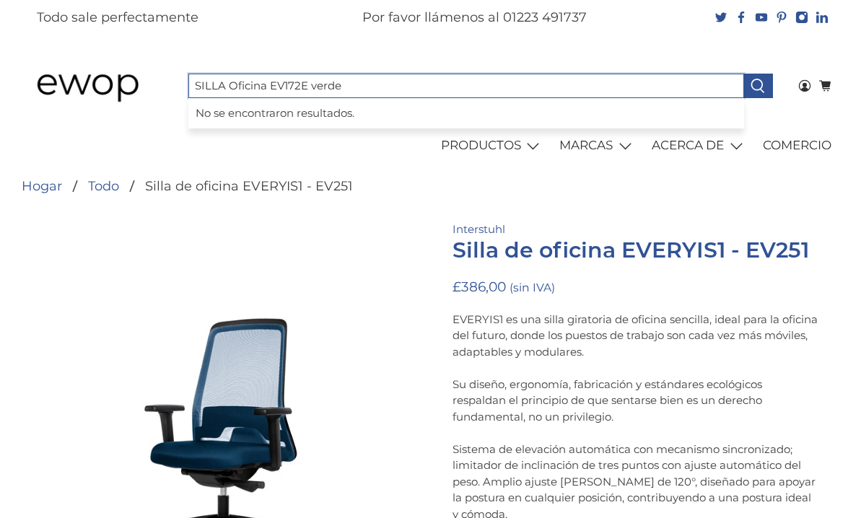
click at [309, 87] on input "SILLA Oficina EV172E verde" at bounding box center [466, 86] width 556 height 25
type input "SILLA Oficina EV172 verde"
click at [758, 87] on icon at bounding box center [758, 86] width 17 height 17
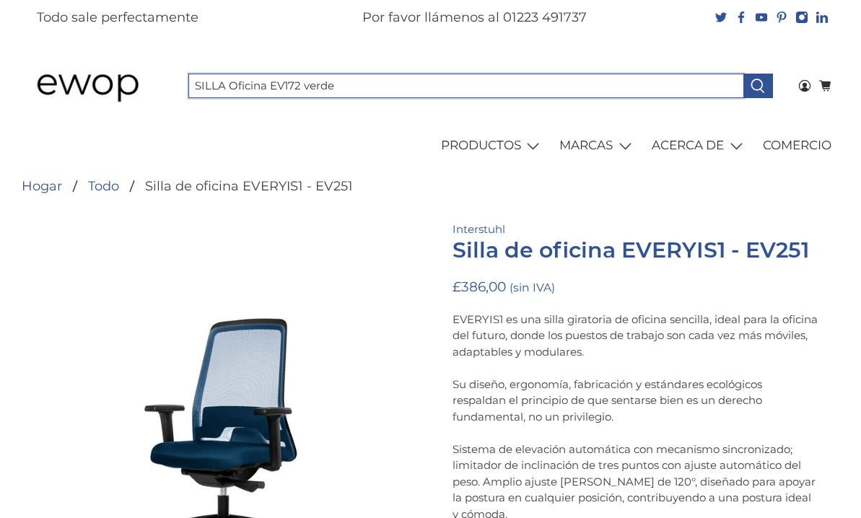
click at [334, 87] on input "SILLA Oficina EV172 verde" at bounding box center [466, 86] width 556 height 25
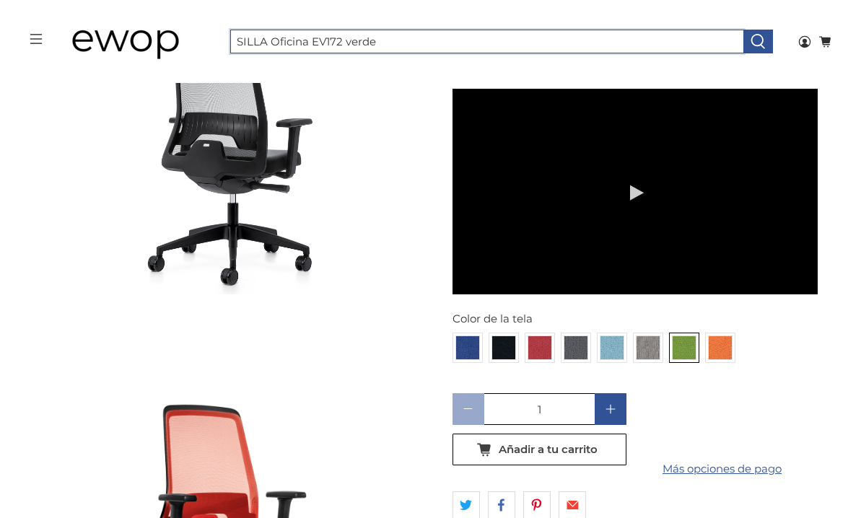
scroll to position [1390, 0]
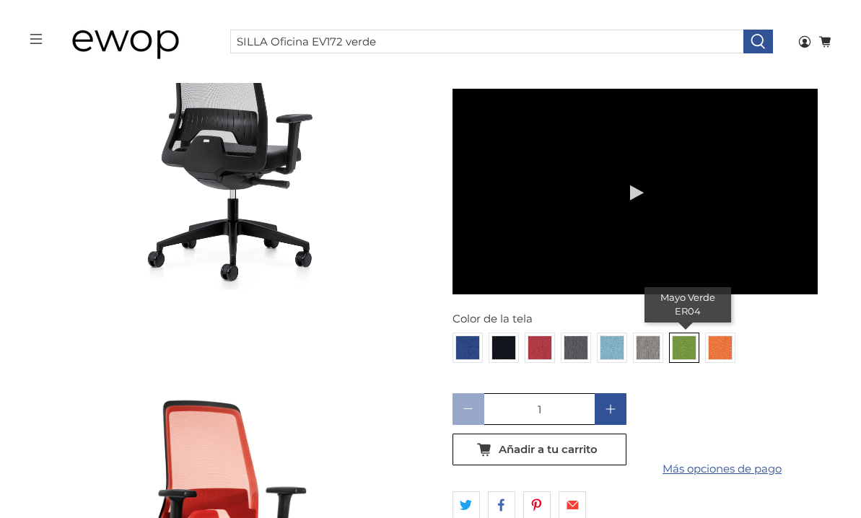
click at [682, 338] on img at bounding box center [683, 347] width 23 height 23
click at [0, 0] on input "radio" at bounding box center [0, 0] width 0 height 0
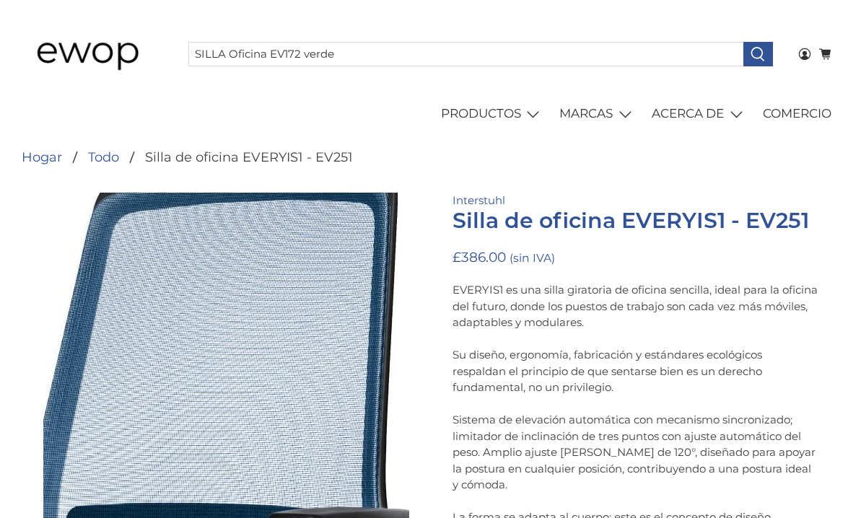
scroll to position [0, 0]
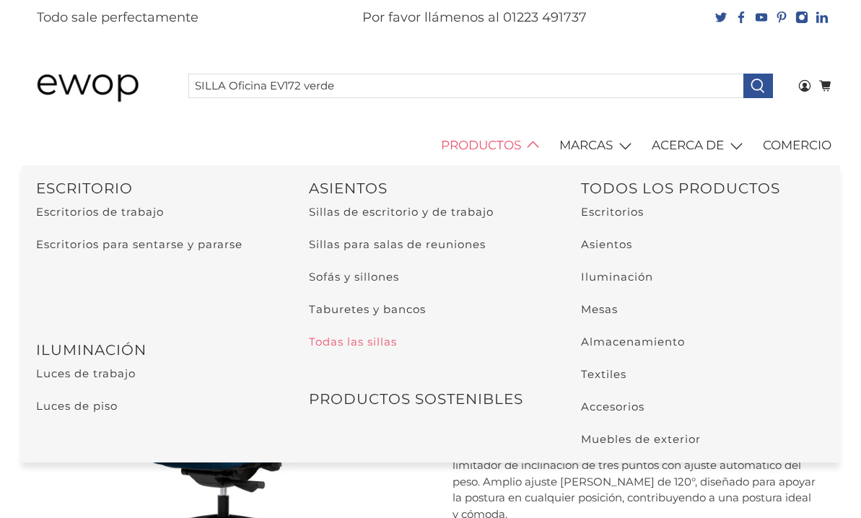
click at [344, 343] on font "Todas las sillas" at bounding box center [353, 342] width 88 height 14
click at [402, 212] on font "Sillas de escritorio y de trabajo" at bounding box center [401, 212] width 185 height 14
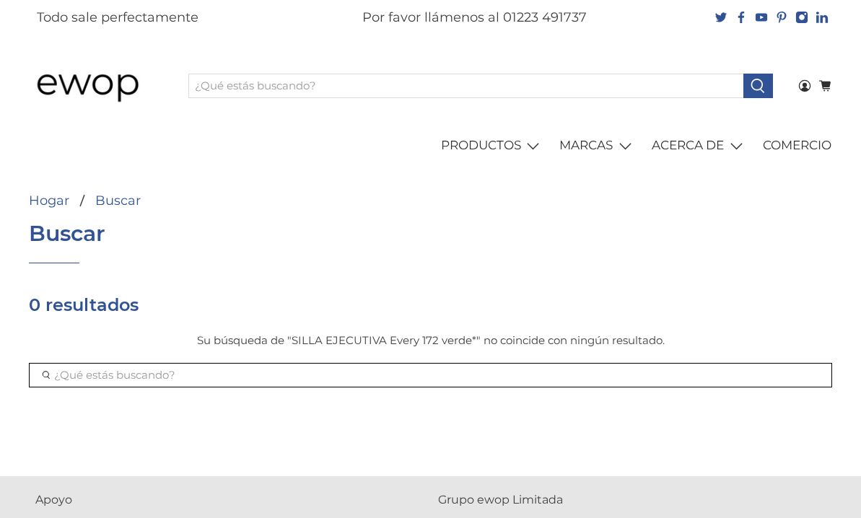
click at [430, 341] on font "Su búsqueda de "SILLA EJECUTIVA Every 172 verde*" no coincide con ningún result…" at bounding box center [431, 340] width 468 height 14
drag, startPoint x: 292, startPoint y: 339, endPoint x: 470, endPoint y: 338, distance: 178.2
click at [470, 338] on font "Su búsqueda de "SILLA EJECUTIVA Every 172 verde*" no coincide con ningún result…" at bounding box center [431, 340] width 468 height 14
copy font "SILLA EJECUTIVA Every 172 verde"
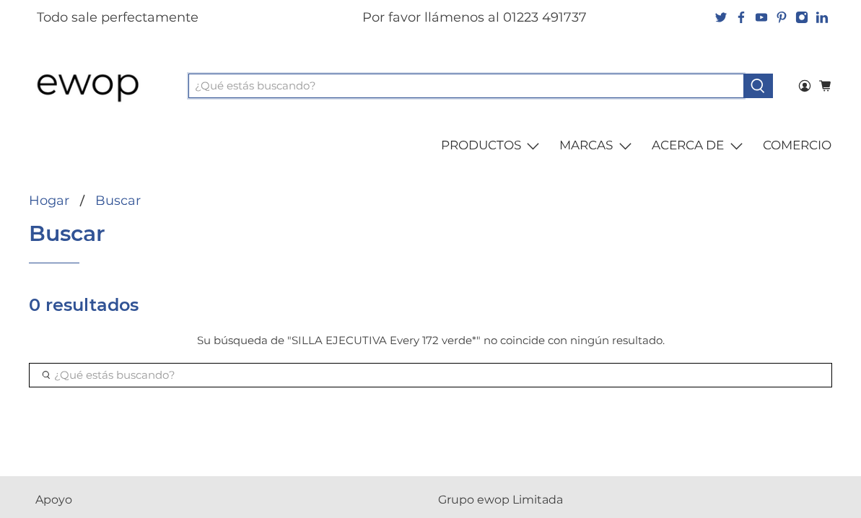
click at [277, 84] on input "What are you looking for?" at bounding box center [466, 86] width 556 height 25
paste input "SILLA EJECUTIVA Every 172 verde"
click at [338, 84] on input "SILLA EJECUTIVA Every 172 verde" at bounding box center [466, 86] width 556 height 25
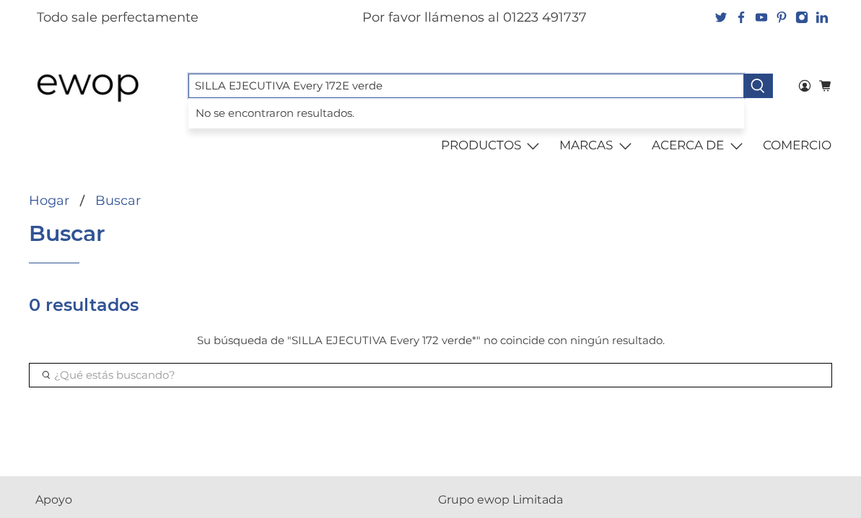
type input "SILLA EJECUTIVA Every 172E verde"
click at [759, 87] on icon at bounding box center [758, 86] width 17 height 17
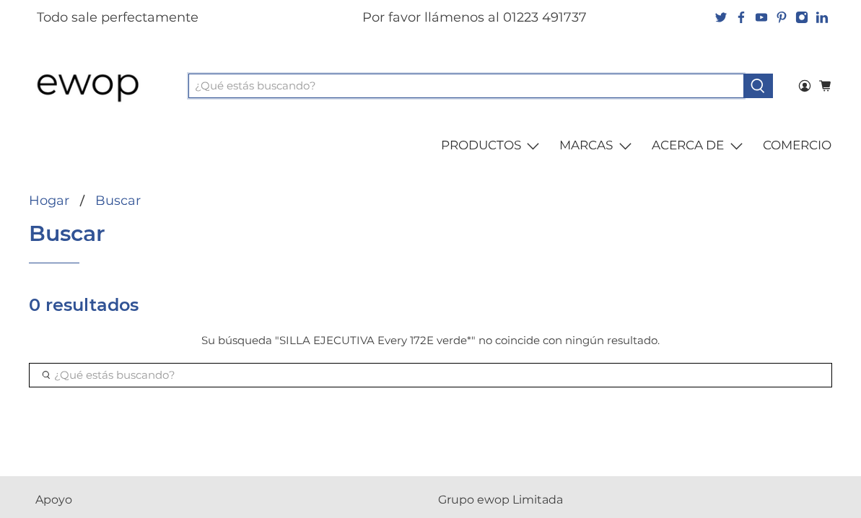
click at [317, 84] on input "What are you looking for?" at bounding box center [466, 86] width 556 height 25
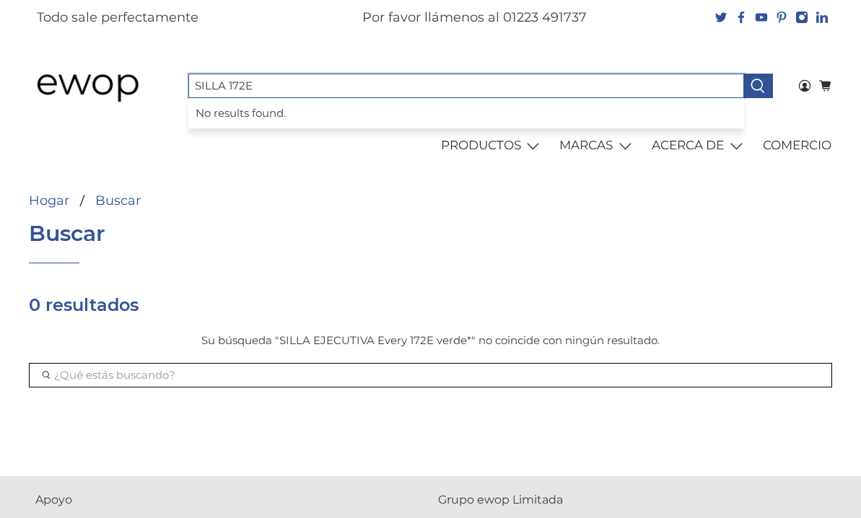
type input "SILLA 172E"
click at [743, 74] on button at bounding box center [758, 86] width 30 height 25
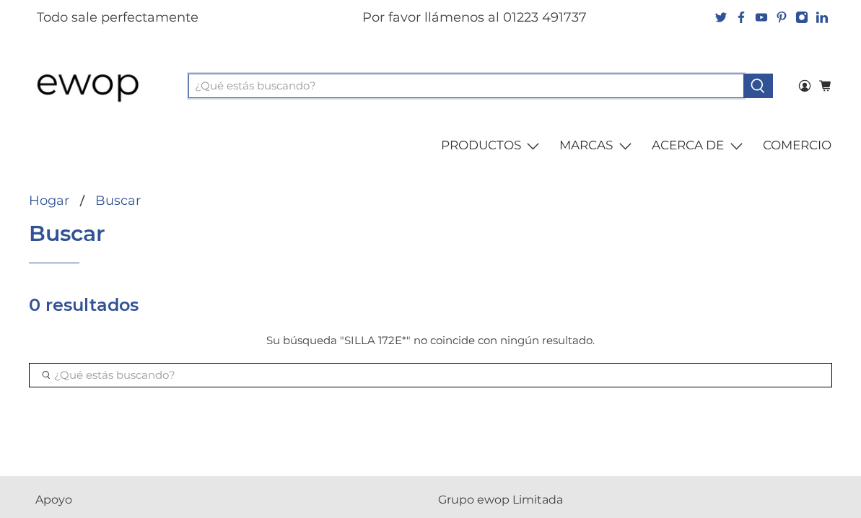
click at [312, 86] on input "What are you looking for?" at bounding box center [466, 86] width 556 height 25
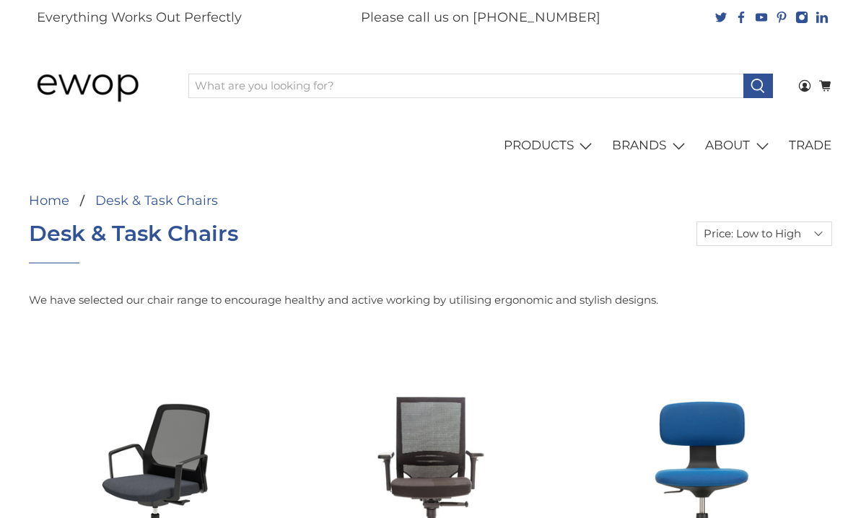
select select "price-ascending"
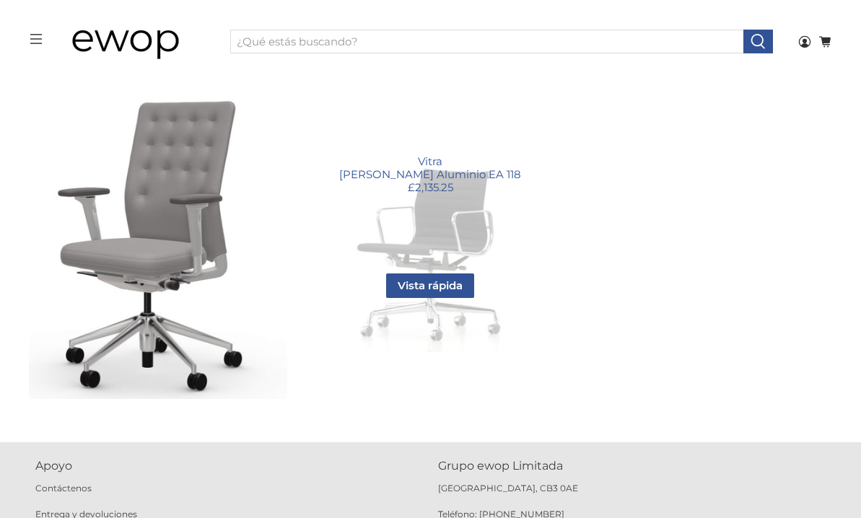
scroll to position [2768, 0]
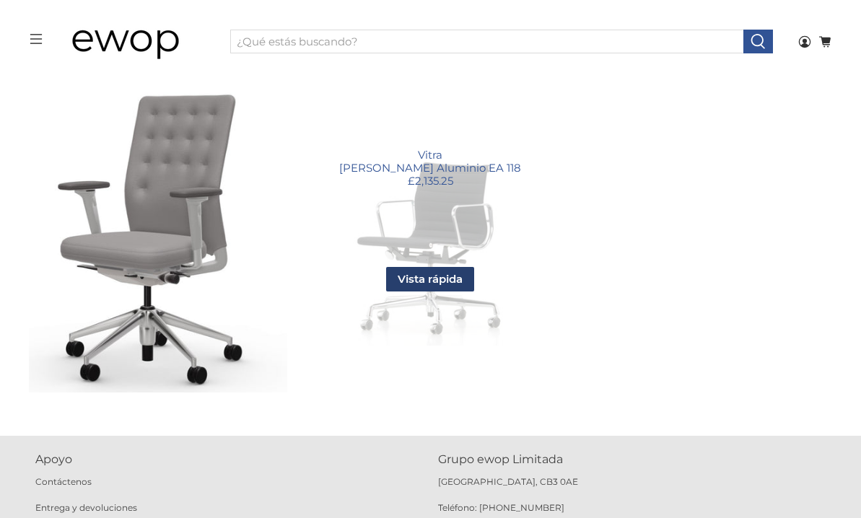
click at [428, 280] on font "Vista rápida" at bounding box center [430, 279] width 65 height 14
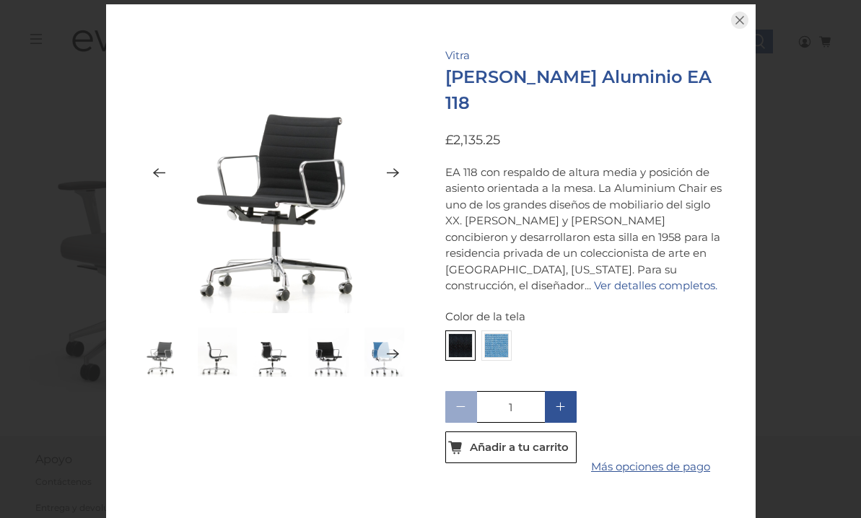
click at [395, 176] on icon "Próximo" at bounding box center [393, 173] width 12 height 9
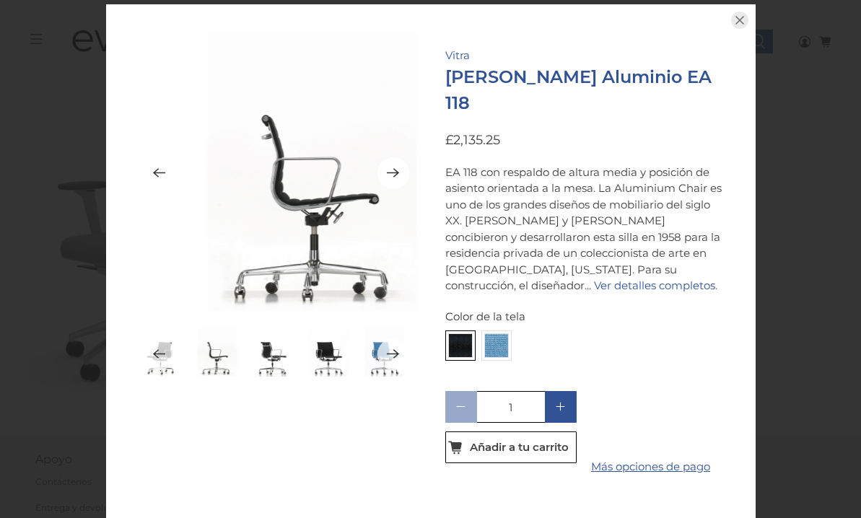
click at [395, 176] on icon "Próximo" at bounding box center [393, 173] width 12 height 9
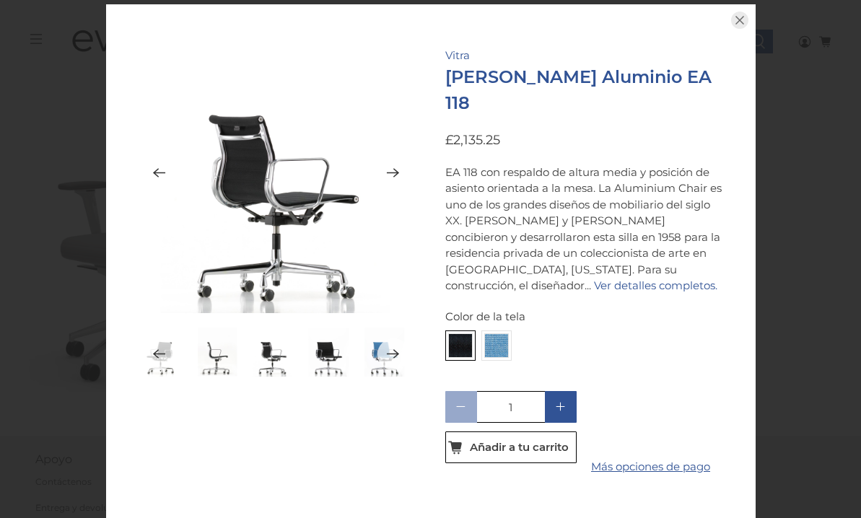
click at [156, 177] on icon "Anterior" at bounding box center [159, 173] width 14 height 18
